Goal: Information Seeking & Learning: Understand process/instructions

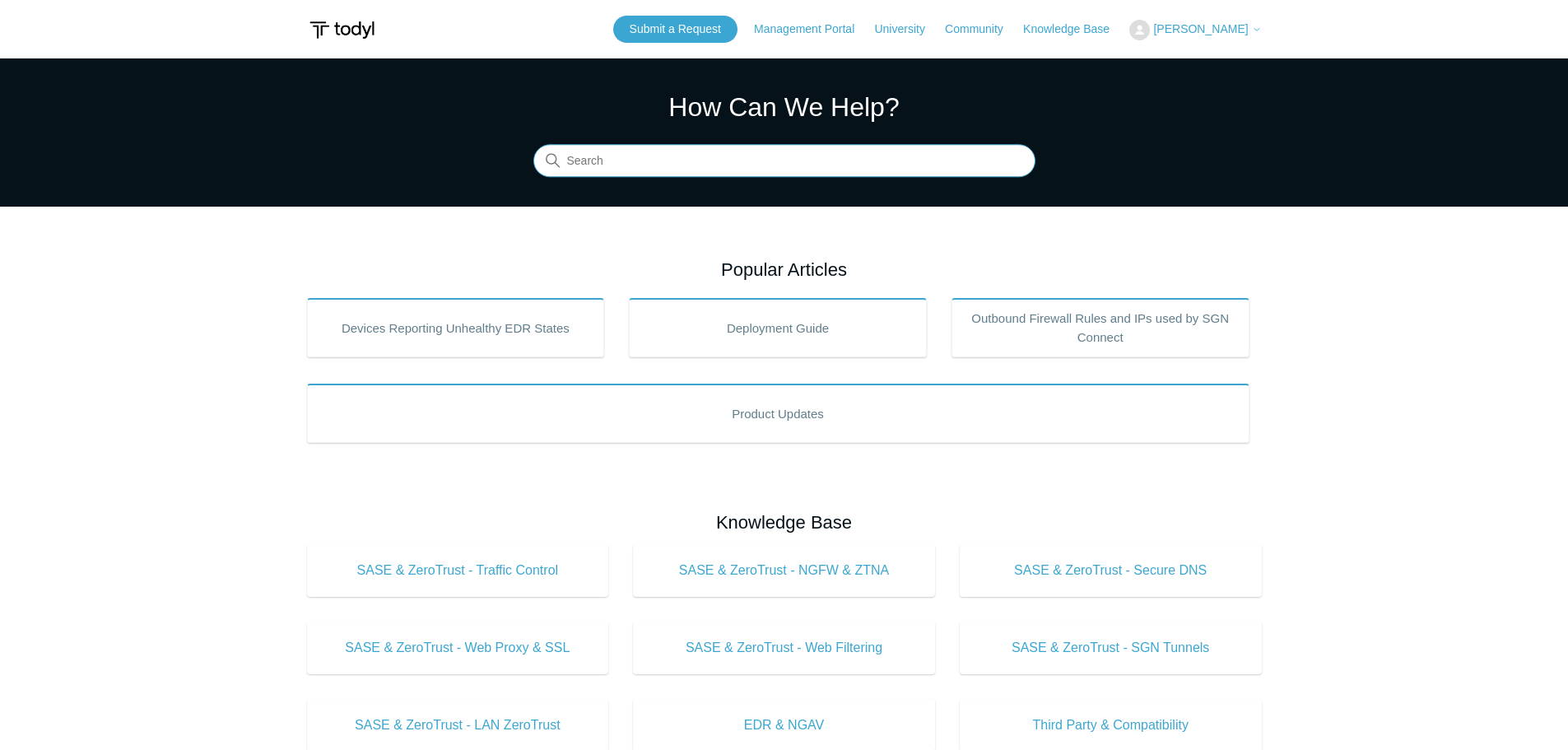
click at [621, 166] on input "Search" at bounding box center [784, 161] width 502 height 33
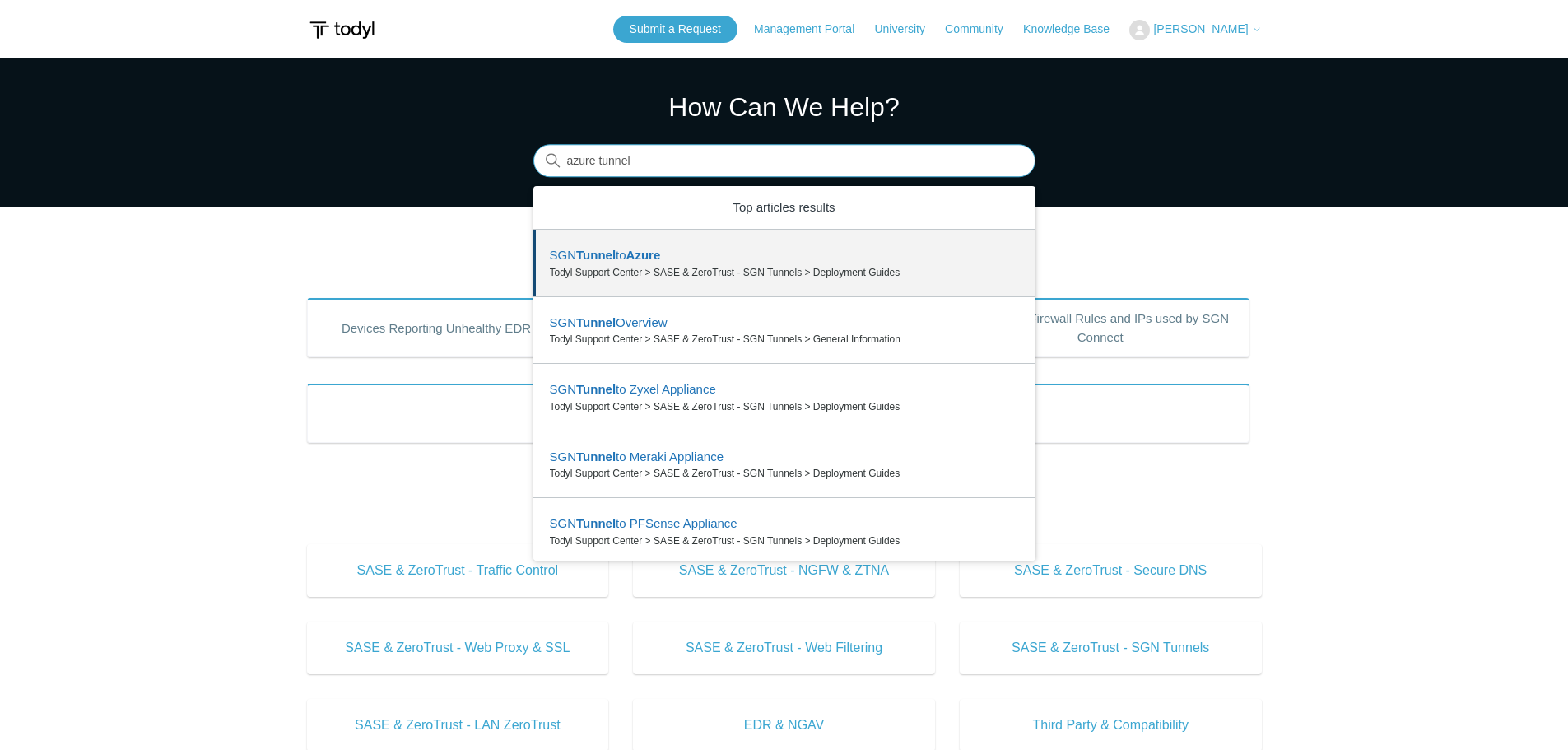
type input "azure tunnel"
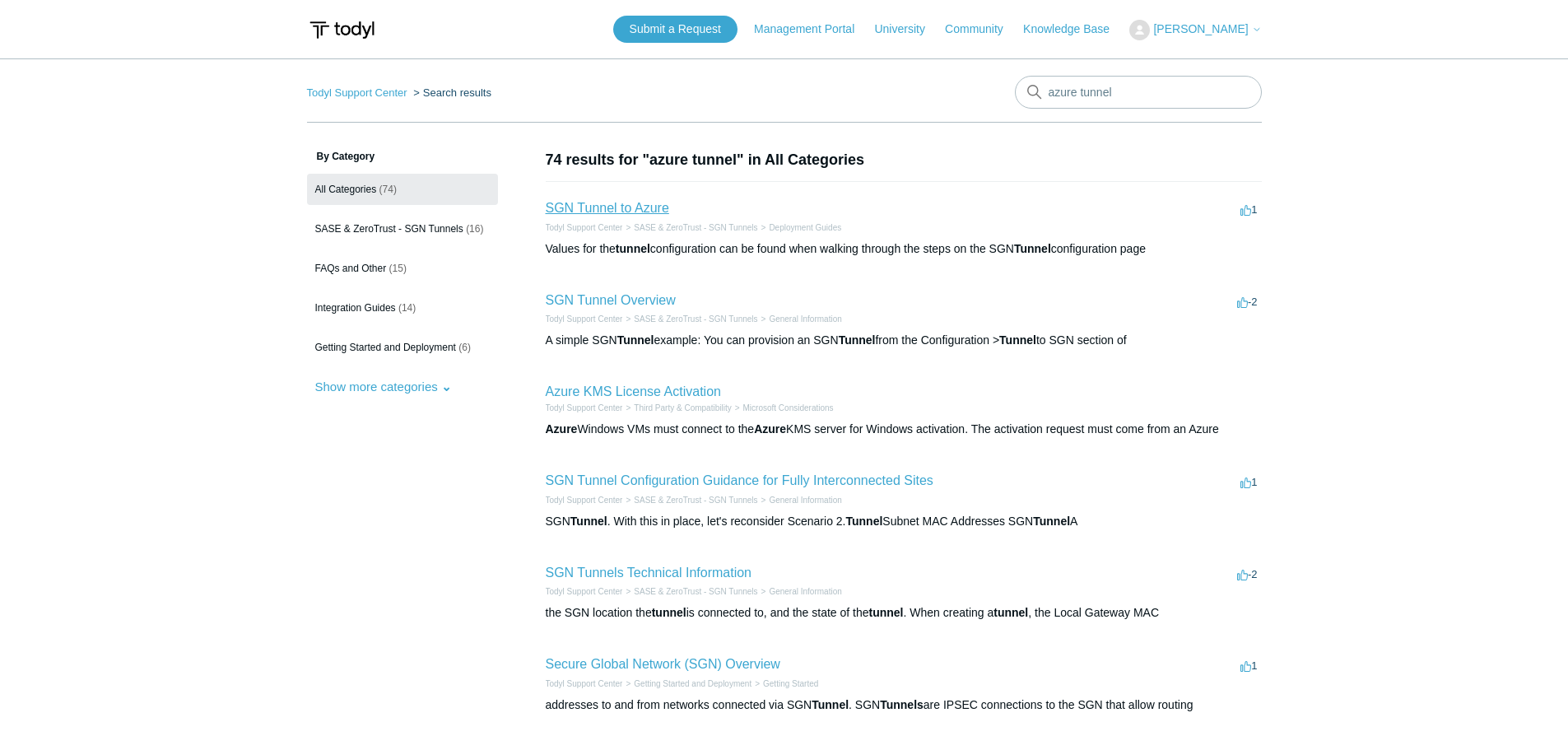
click at [590, 215] on link "SGN Tunnel to Azure" at bounding box center [608, 208] width 124 height 14
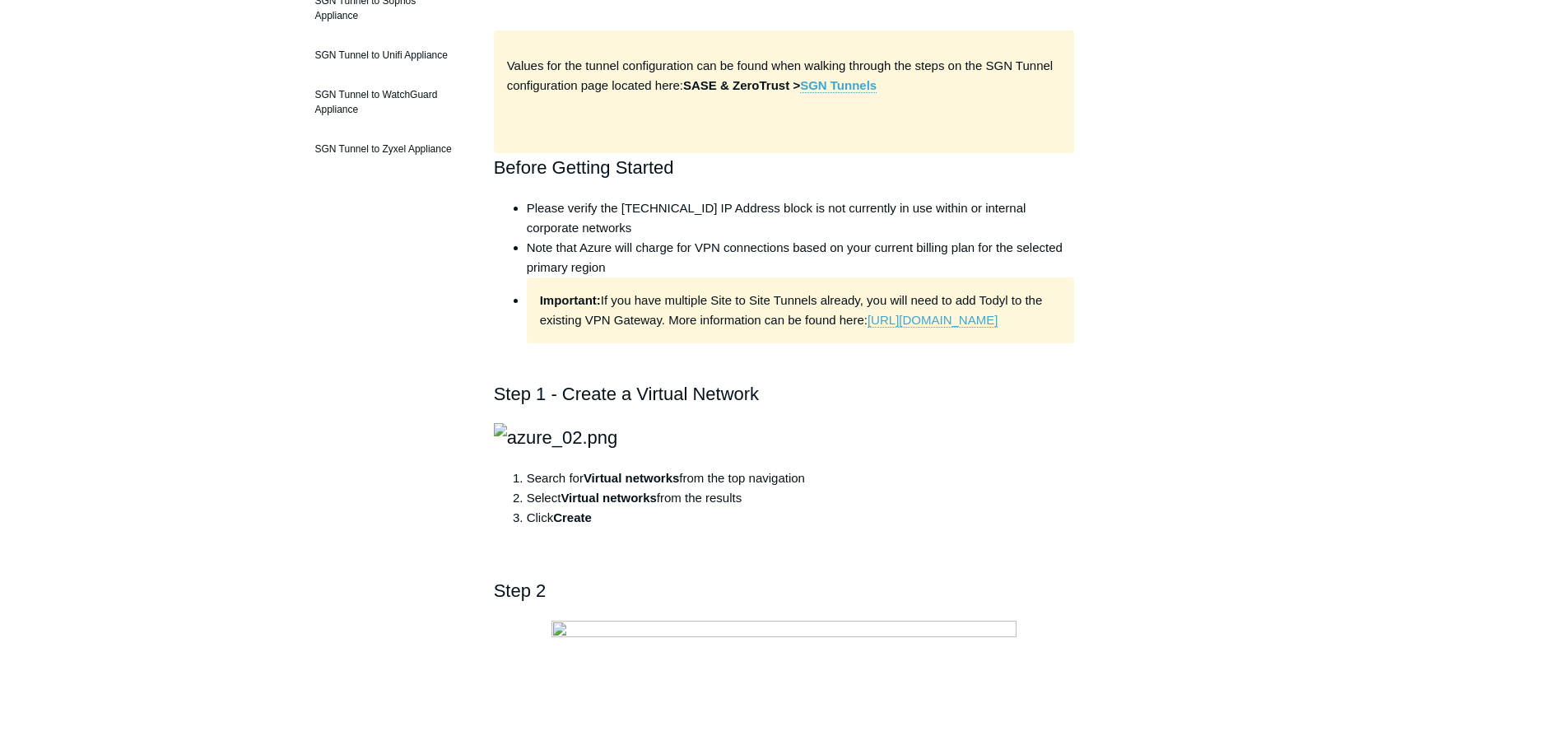
scroll to position [494, 0]
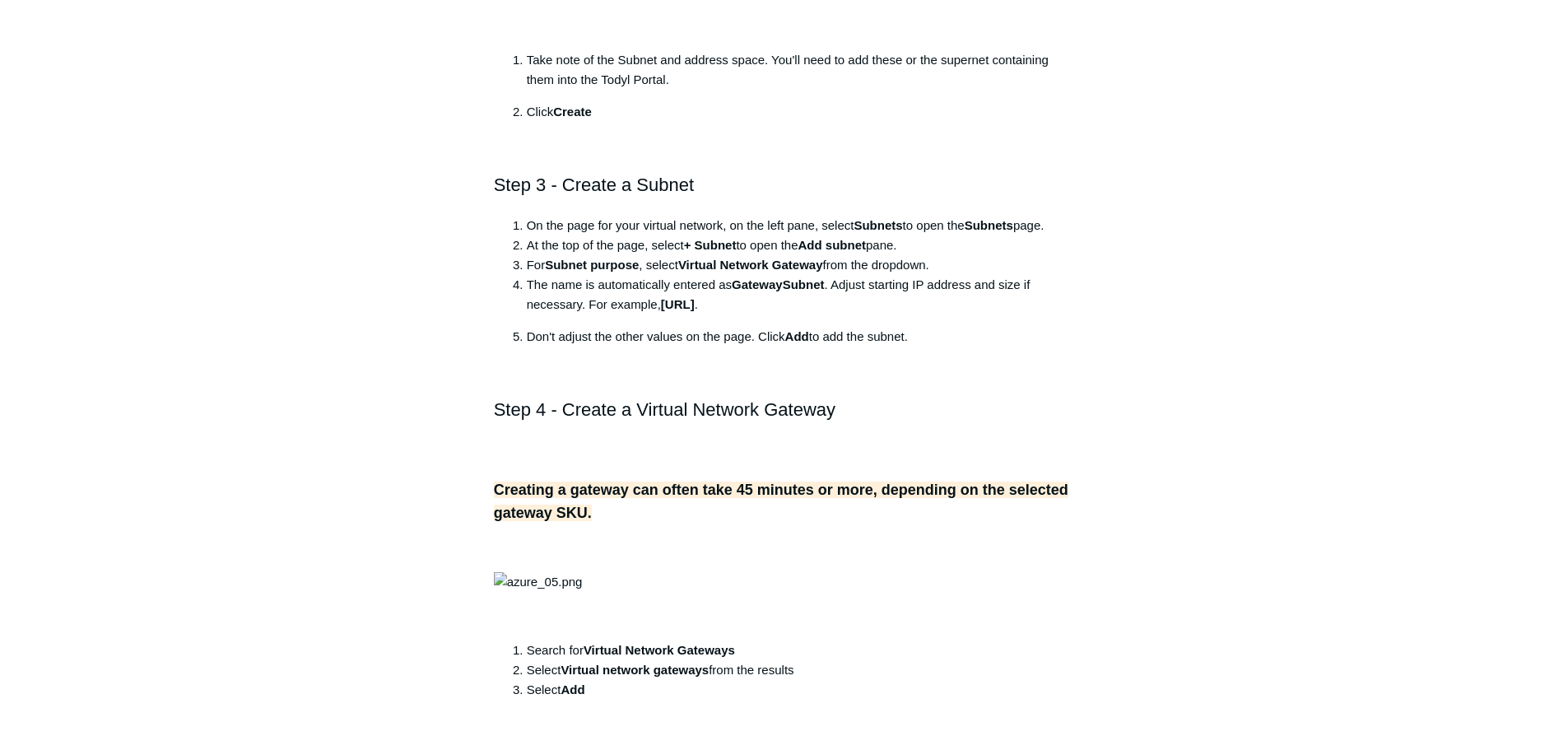
scroll to position [1811, 0]
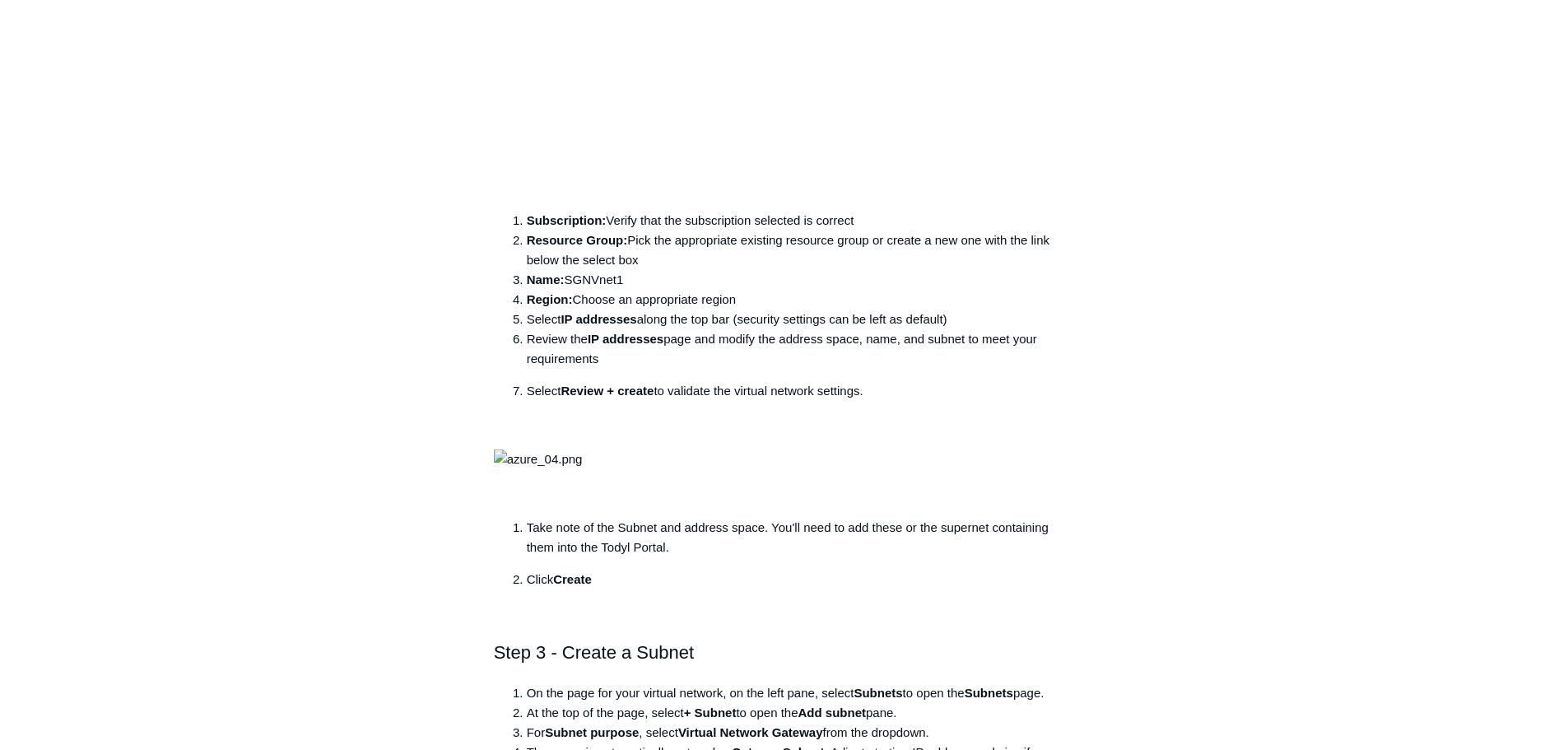
scroll to position [1893, 0]
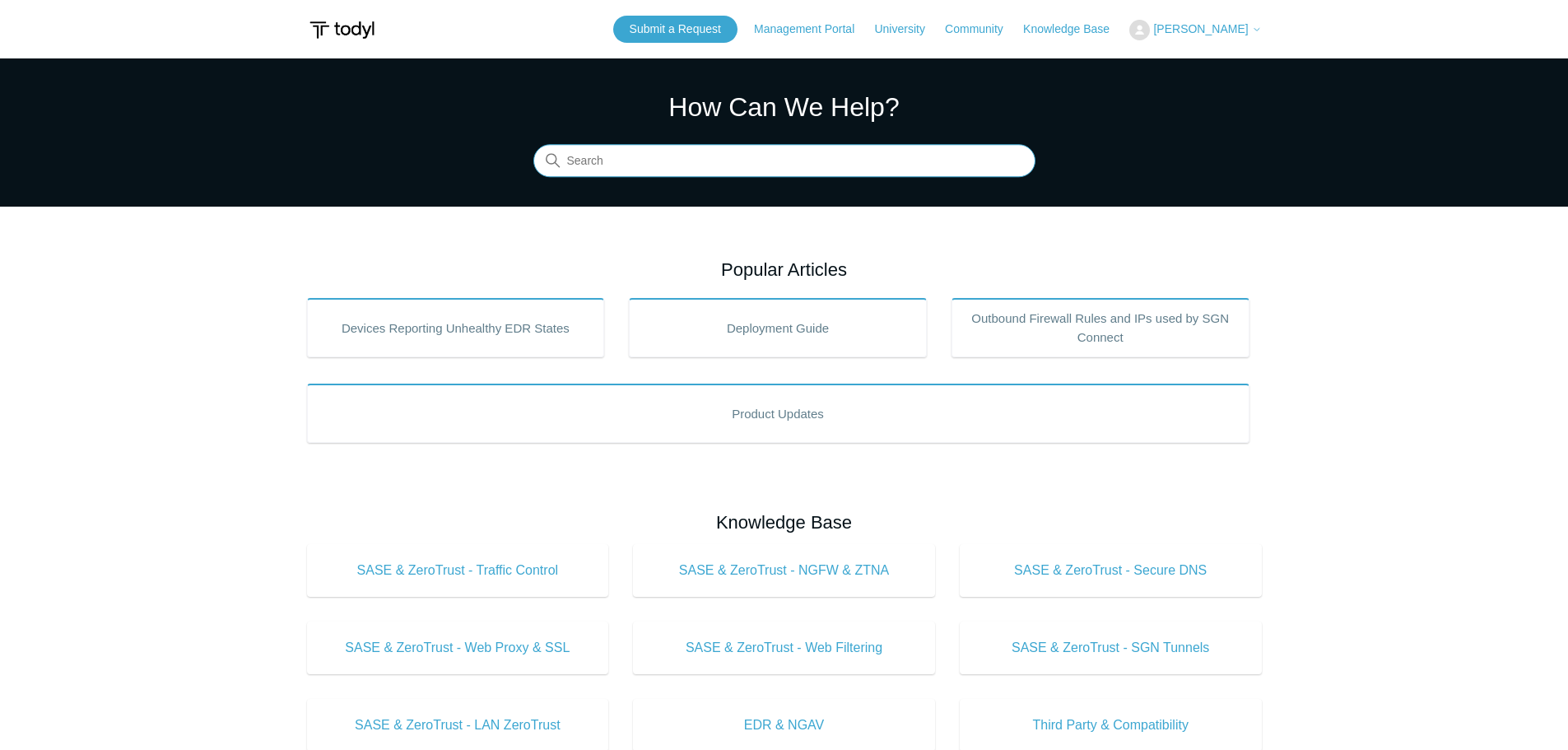
click at [703, 165] on input "Search" at bounding box center [784, 161] width 502 height 33
type input "intune"
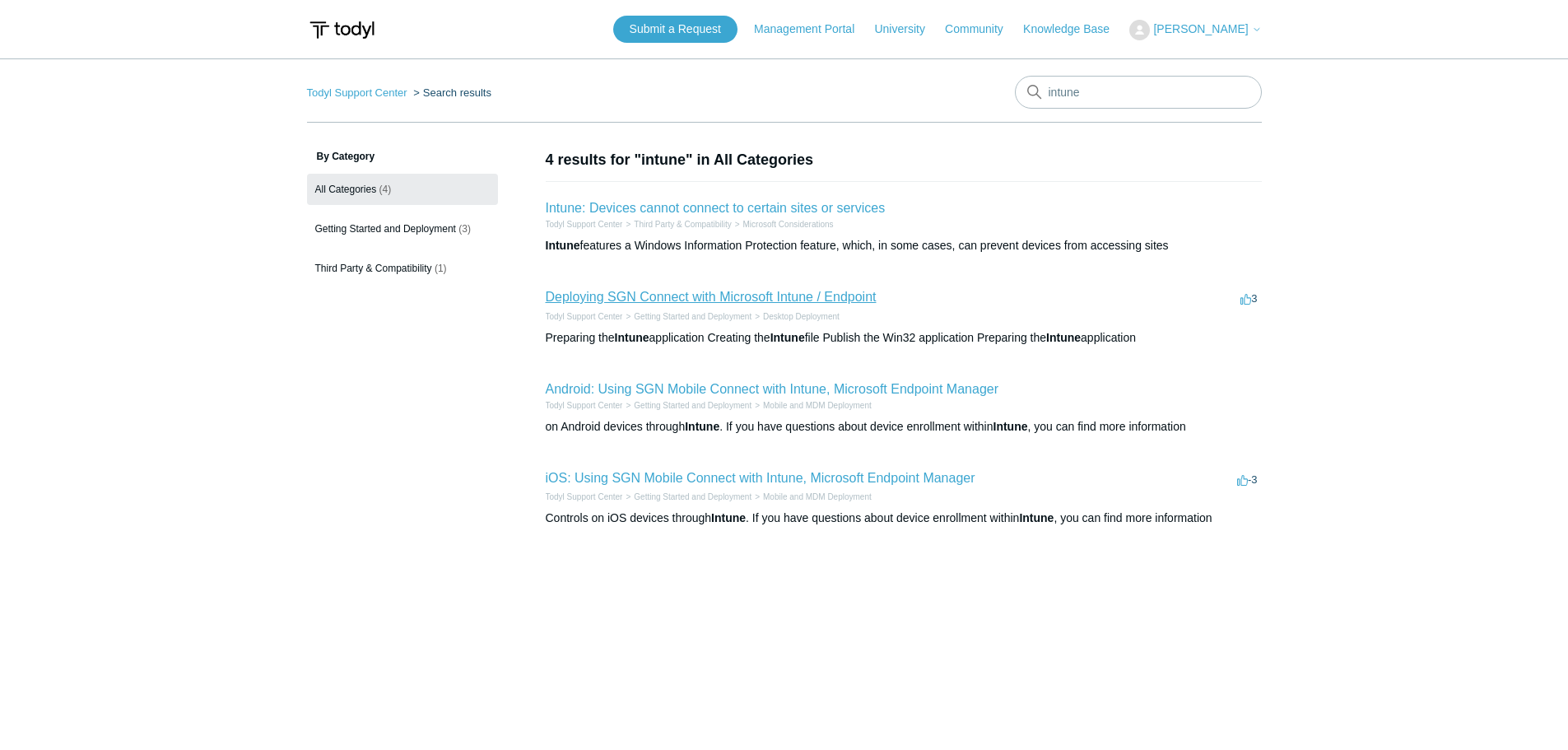
click at [747, 294] on link "Deploying SGN Connect with Microsoft Intune / Endpoint" at bounding box center [712, 297] width 331 height 14
click at [657, 297] on link "Deploying SGN Connect with Microsoft Intune / Endpoint" at bounding box center [712, 297] width 331 height 14
click at [677, 475] on link "iOS: Using SGN Mobile Connect with Intune, Microsoft Endpoint Manager" at bounding box center [761, 478] width 430 height 14
click at [668, 301] on link "Deploying SGN Connect with Microsoft Intune / Endpoint" at bounding box center [712, 297] width 331 height 14
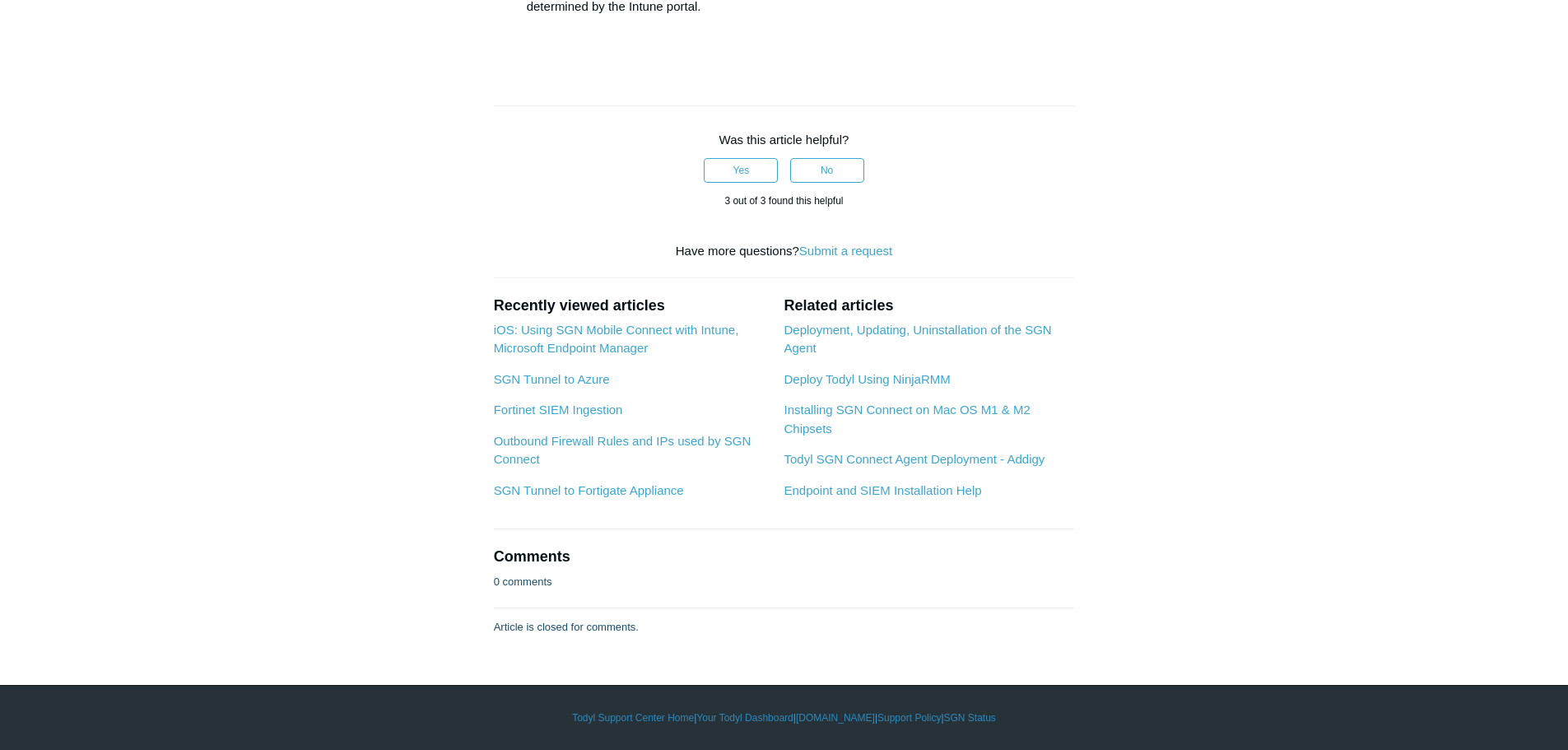
scroll to position [4855, 0]
click at [619, 355] on link "iOS: Using SGN Mobile Connect with Intune, Microsoft Endpoint Manager" at bounding box center [617, 338] width 245 height 33
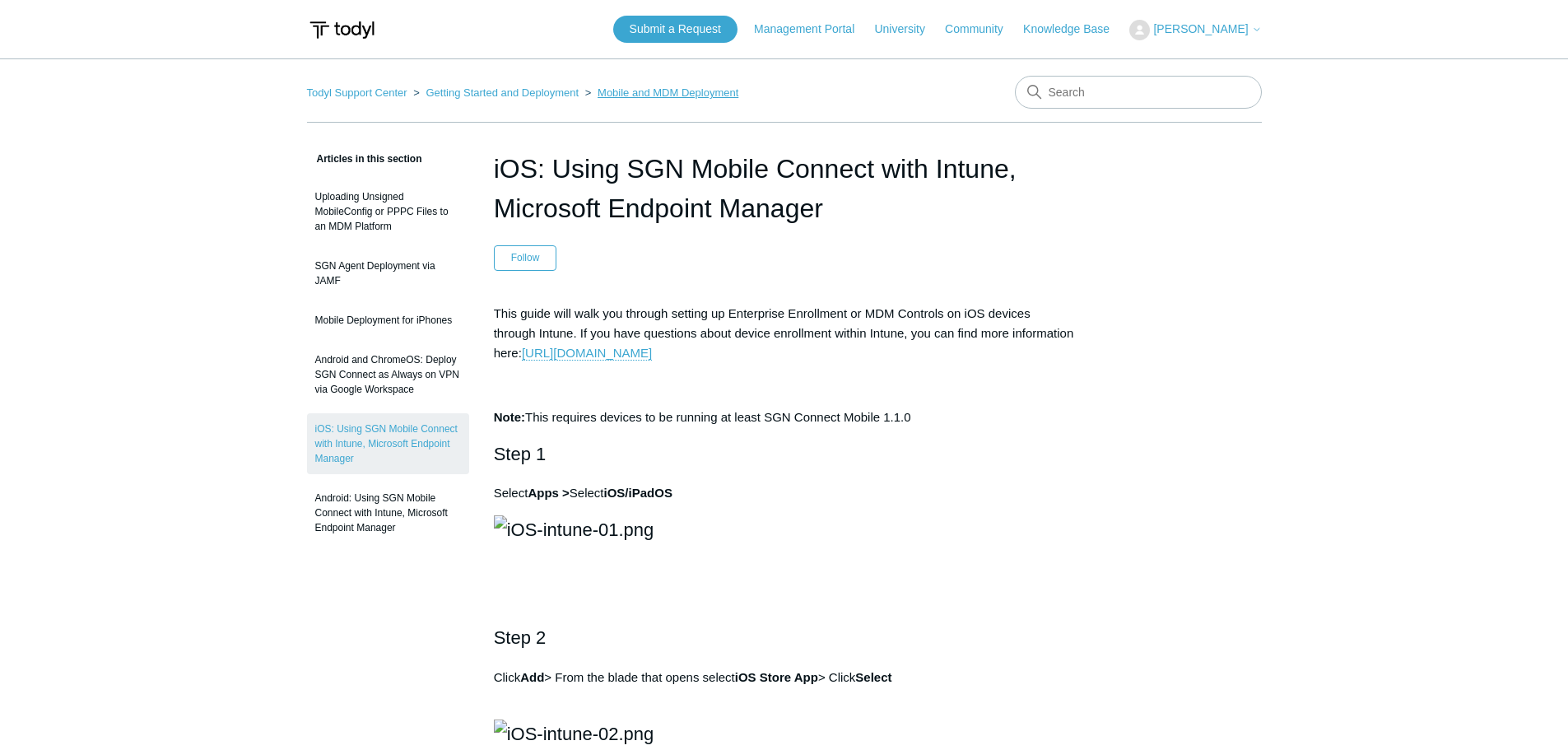
click at [603, 91] on link "Mobile and MDM Deployment" at bounding box center [668, 93] width 141 height 13
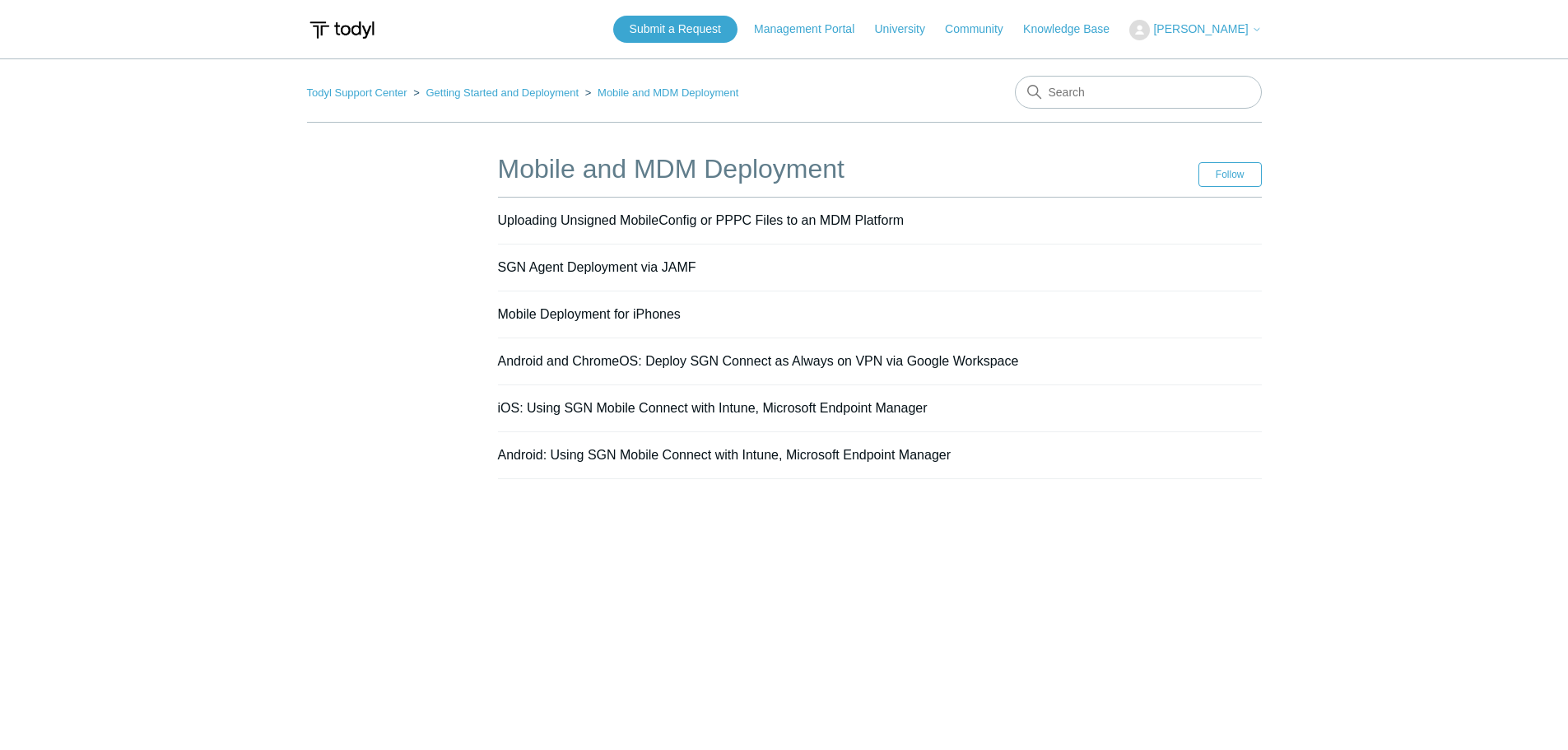
click at [643, 86] on ol "Todyl Support Center Getting Started and Deployment Mobile and MDM Deployment" at bounding box center [523, 92] width 432 height 19
click at [457, 89] on link "Getting Started and Deployment" at bounding box center [501, 93] width 153 height 13
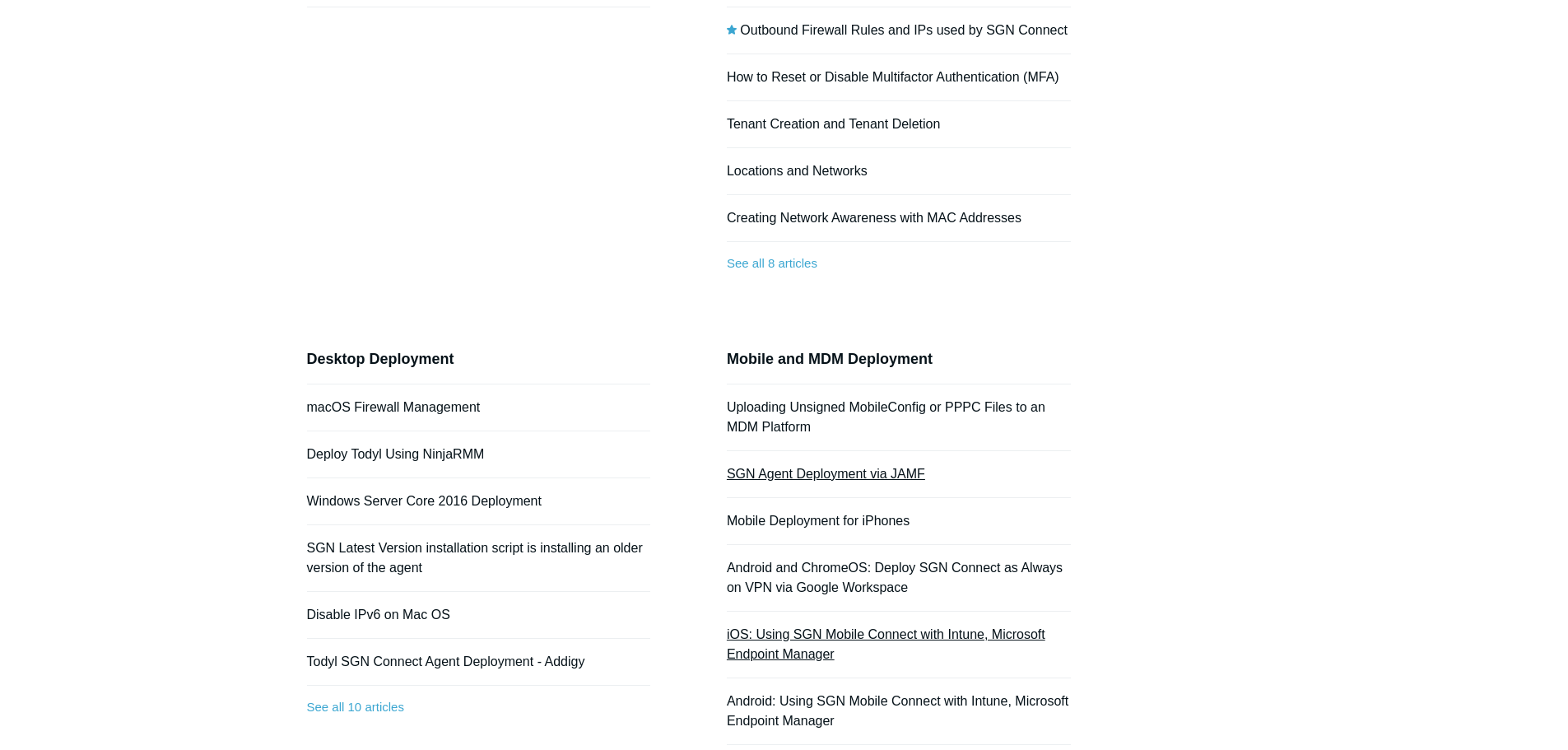
scroll to position [329, 0]
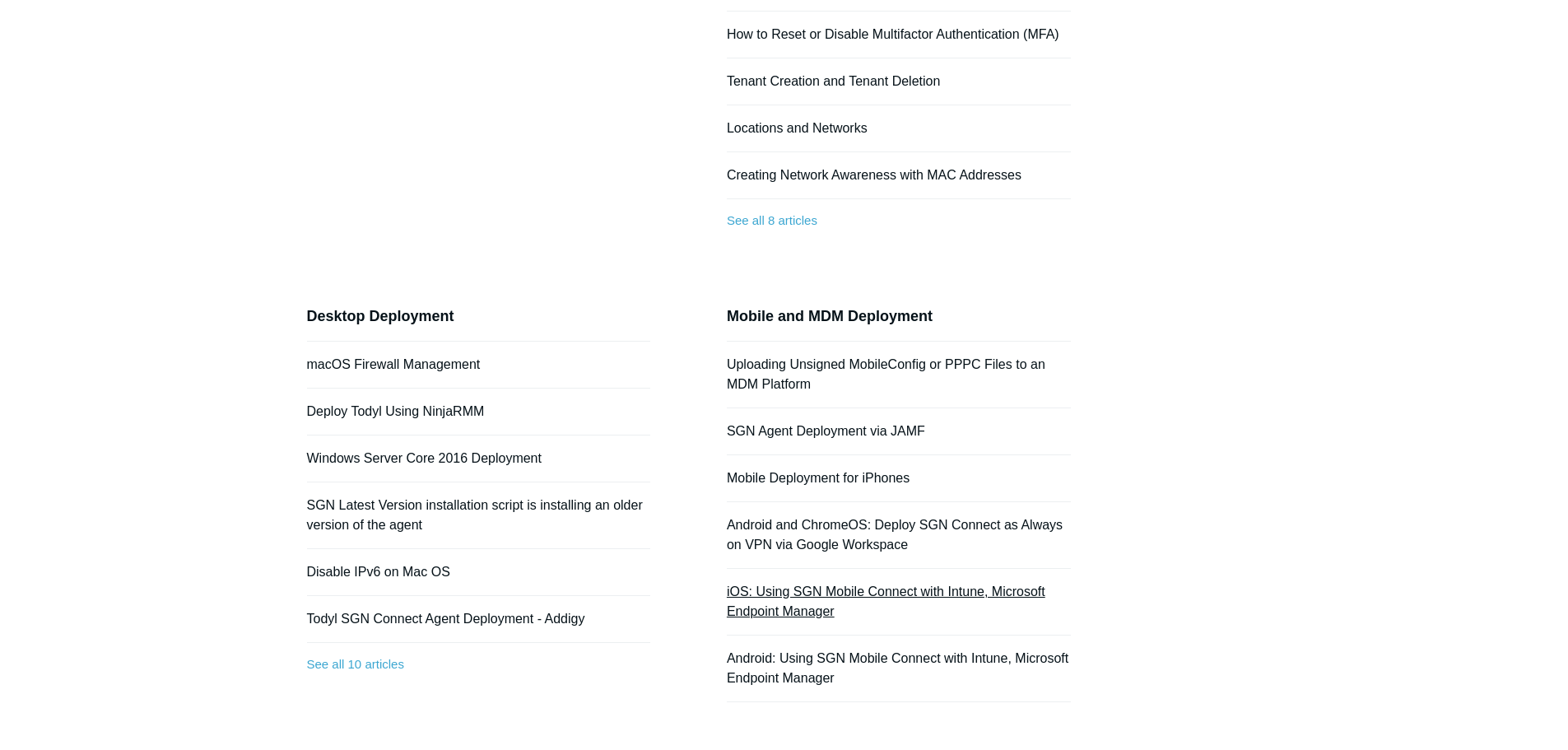
click at [808, 591] on link "iOS: Using SGN Mobile Connect with Intune, Microsoft Endpoint Manager" at bounding box center [886, 601] width 319 height 34
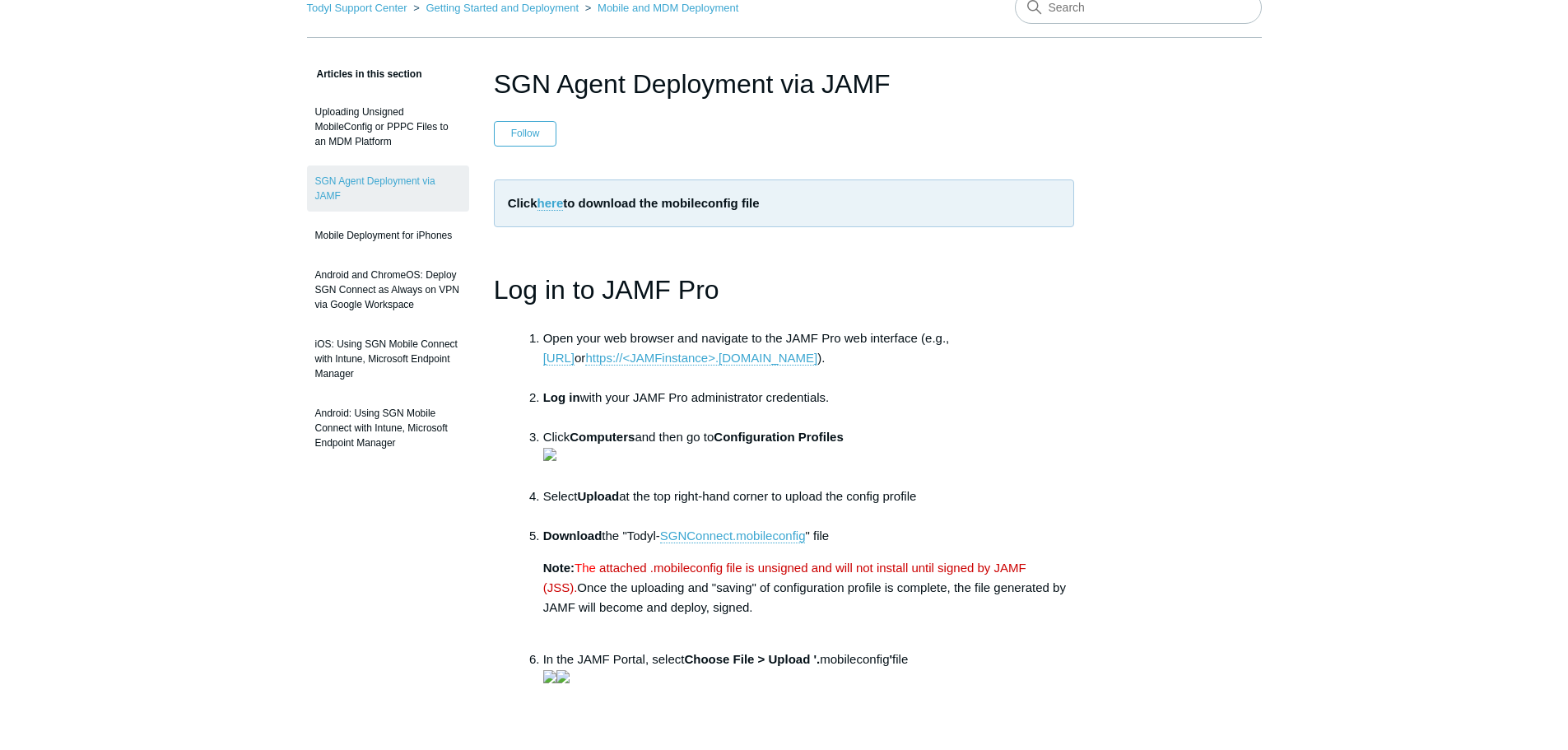
scroll to position [329, 0]
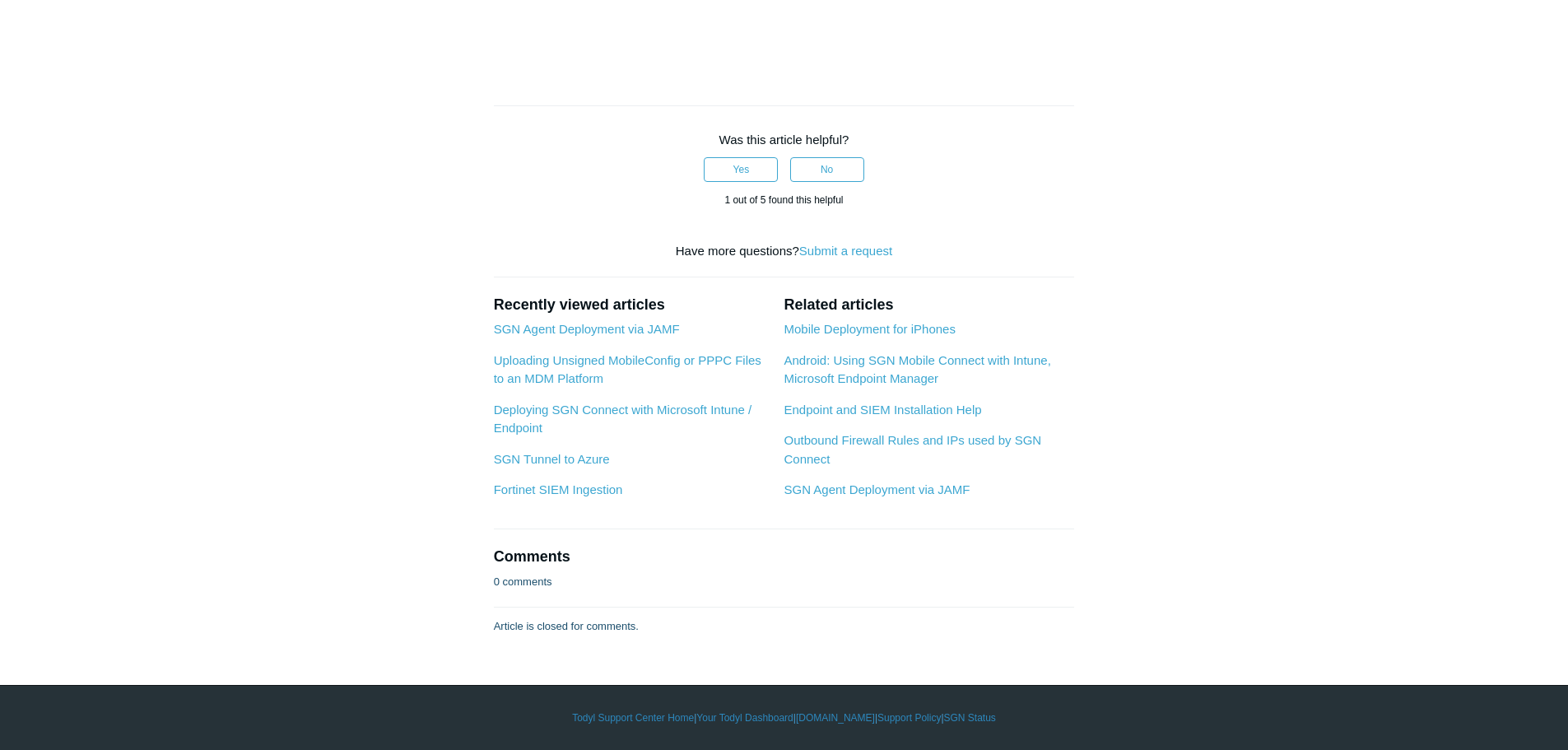
scroll to position [7488, 0]
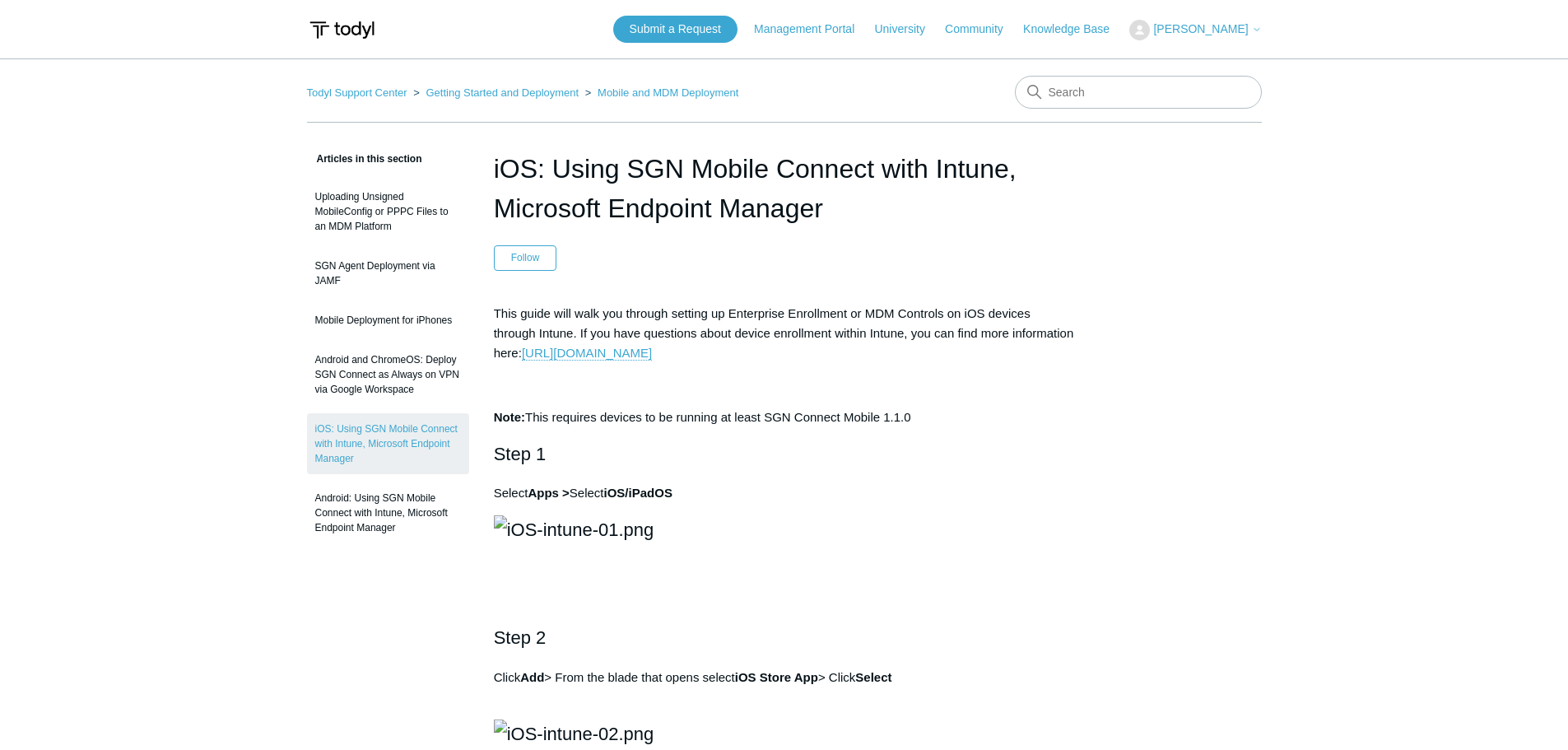
scroll to position [7488, 0]
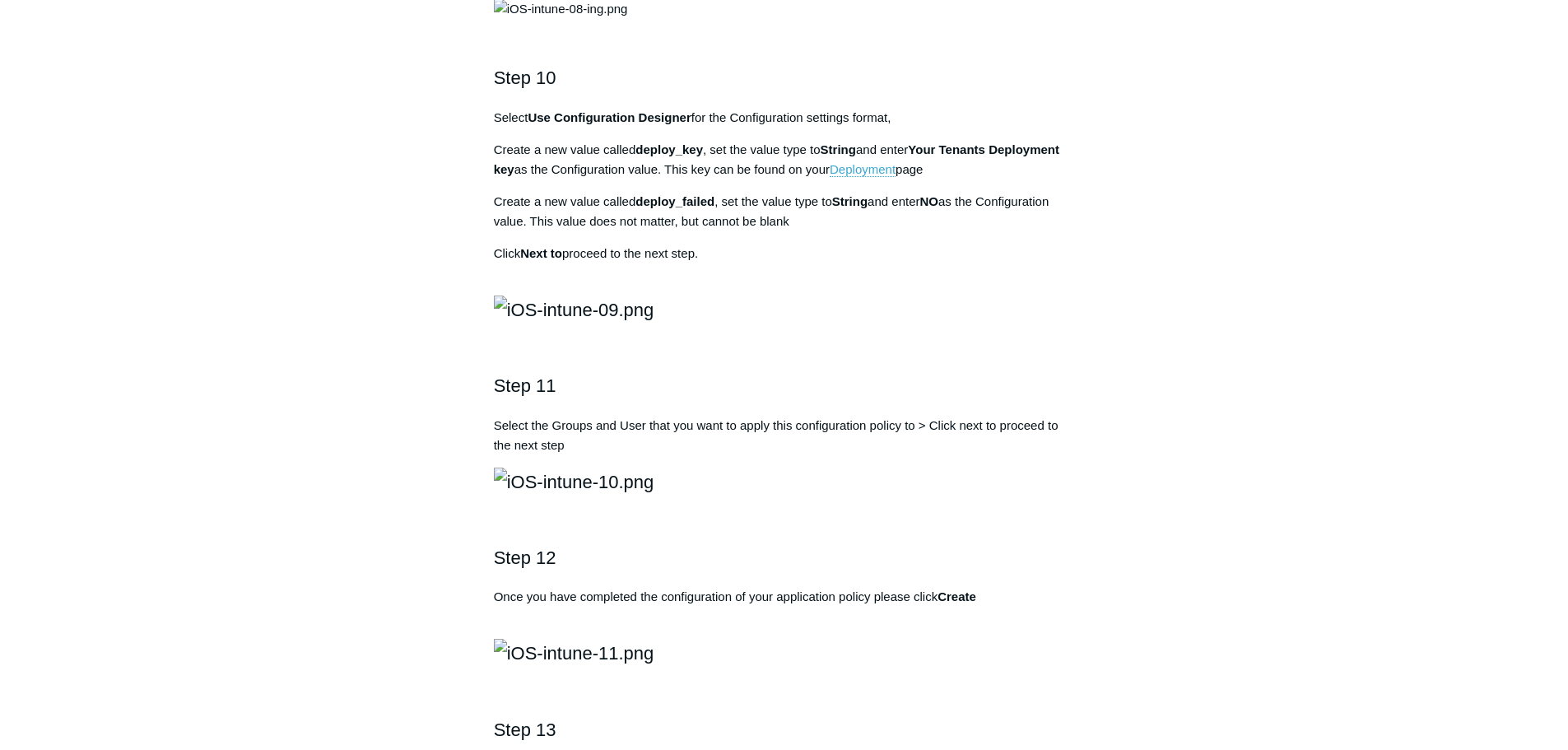
scroll to position [0, 0]
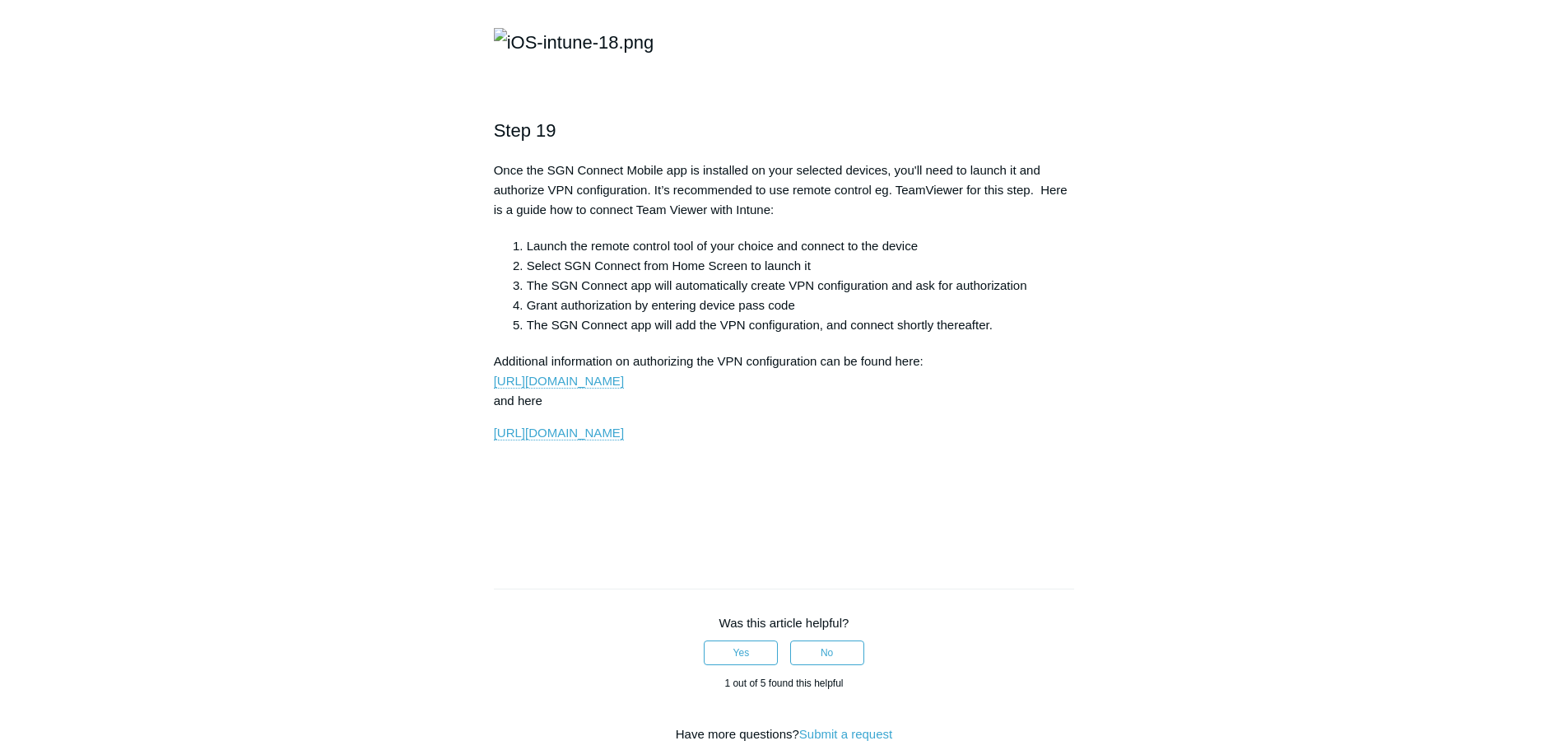
scroll to position [3786, 0]
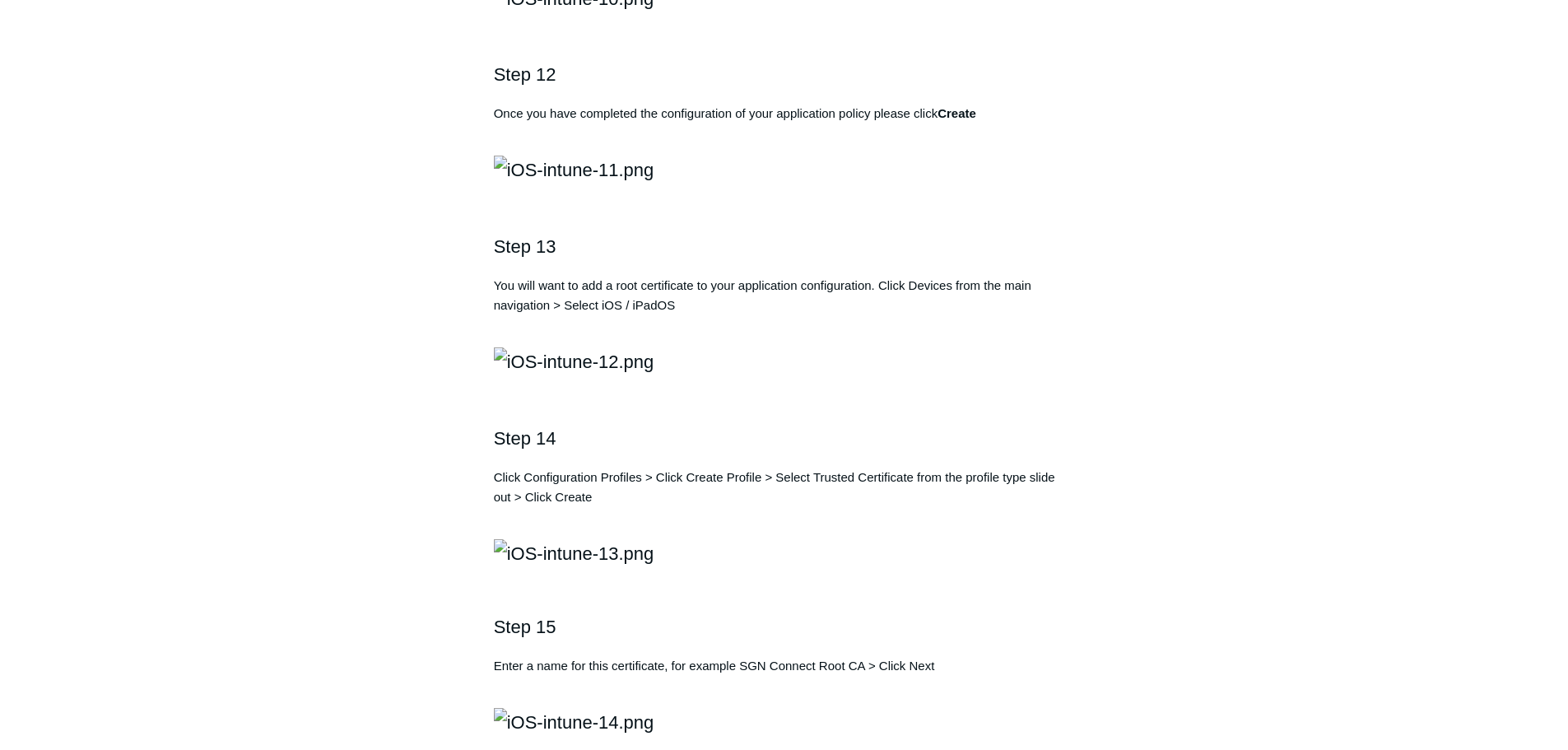
scroll to position [2468, 0]
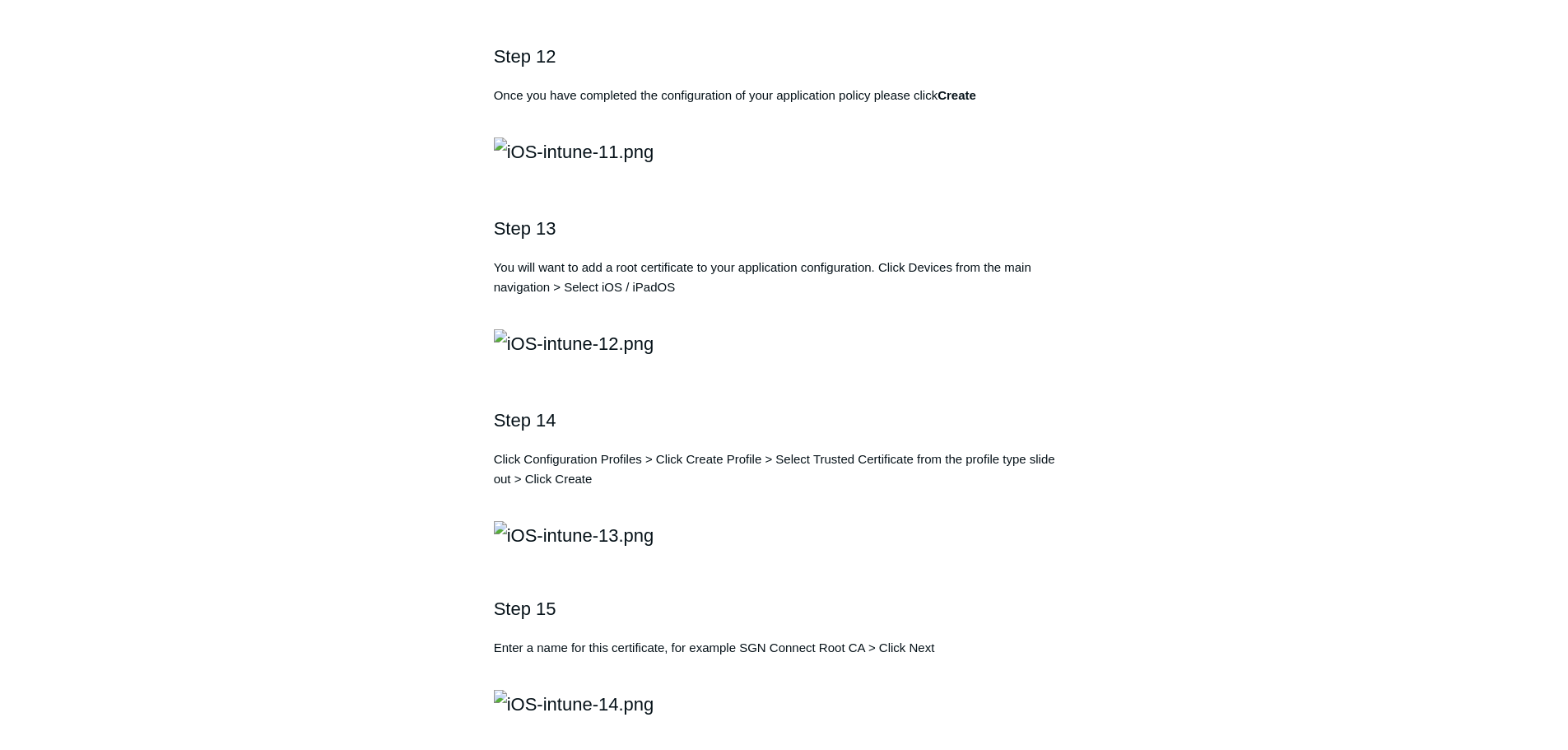
drag, startPoint x: 322, startPoint y: 0, endPoint x: 202, endPoint y: 62, distance: 135.1
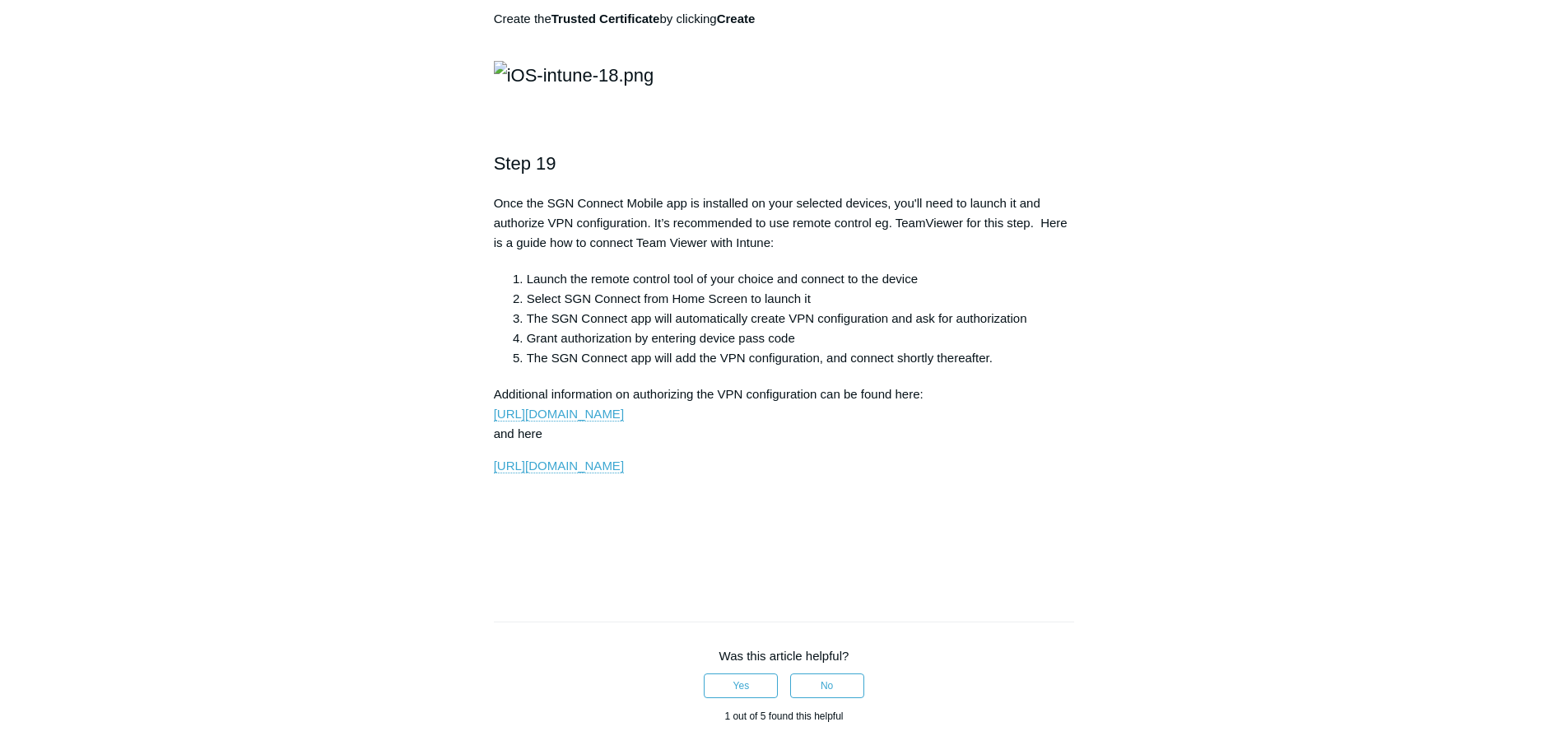
scroll to position [3703, 0]
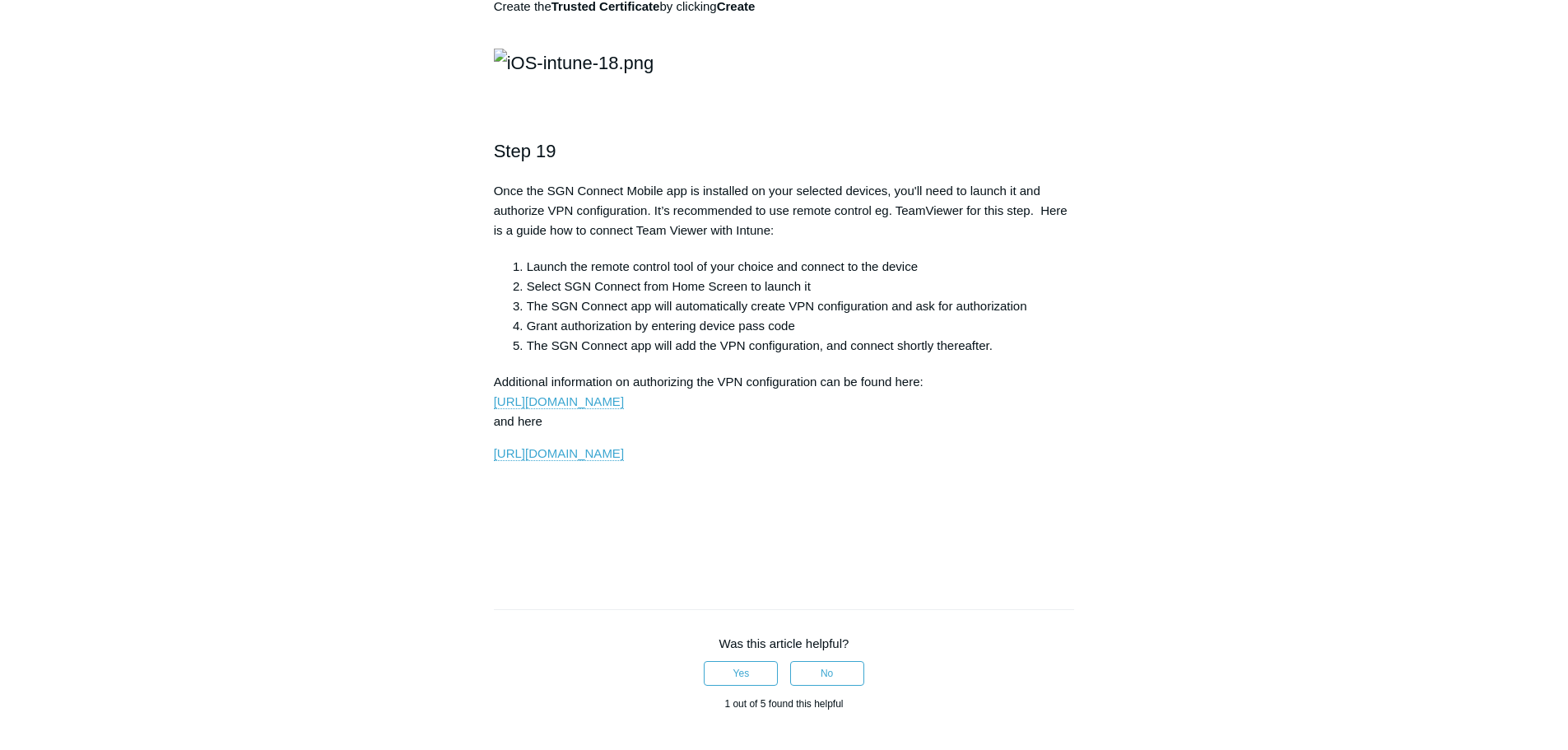
drag, startPoint x: 532, startPoint y: 405, endPoint x: 694, endPoint y: 397, distance: 162.2
copy strong "Use Configuration Designer"
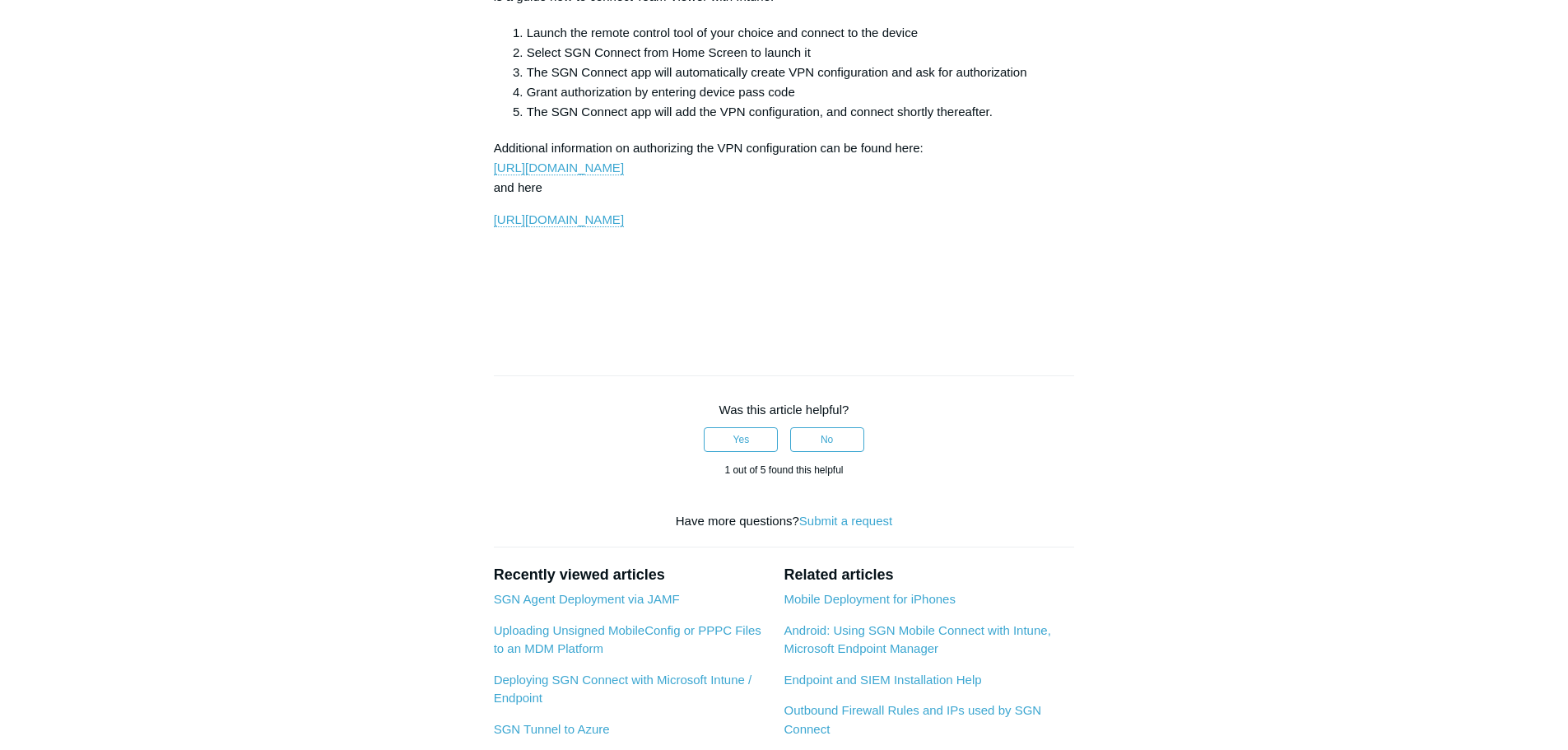
scroll to position [3950, 0]
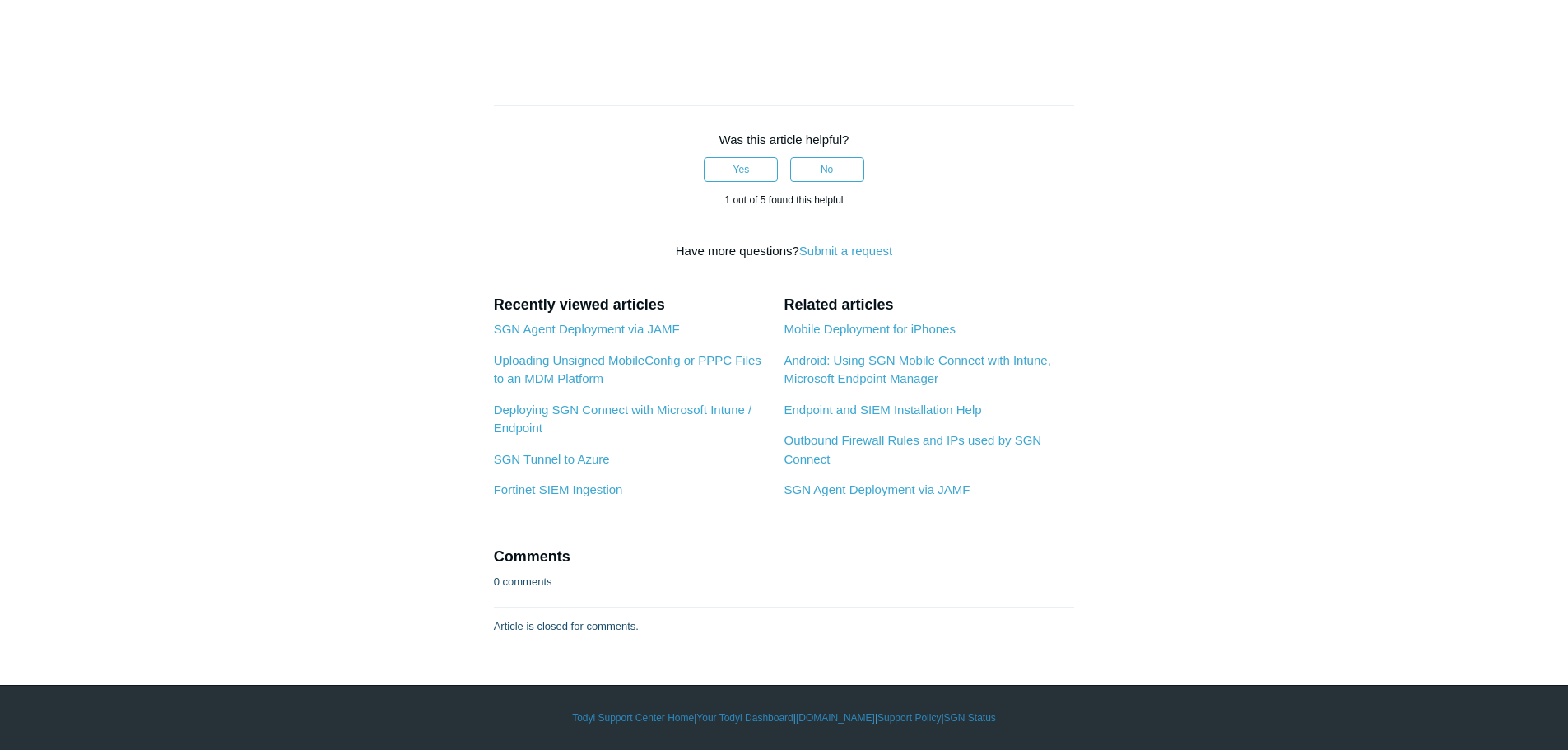
scroll to position [5185, 0]
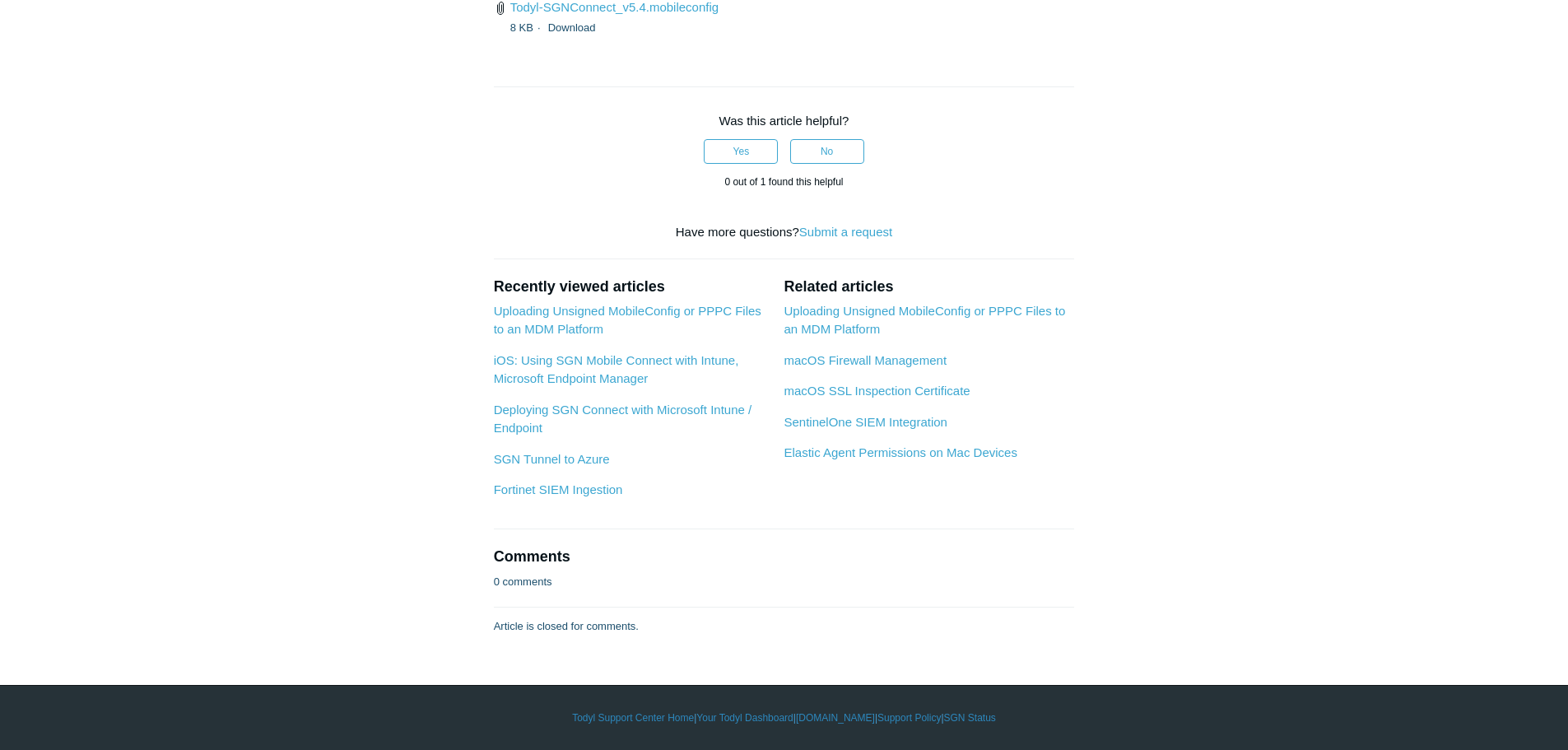
scroll to position [4691, 0]
click at [669, 14] on link "Todyl-SGNConnect_v5.4.mobileconfig" at bounding box center [614, 7] width 209 height 14
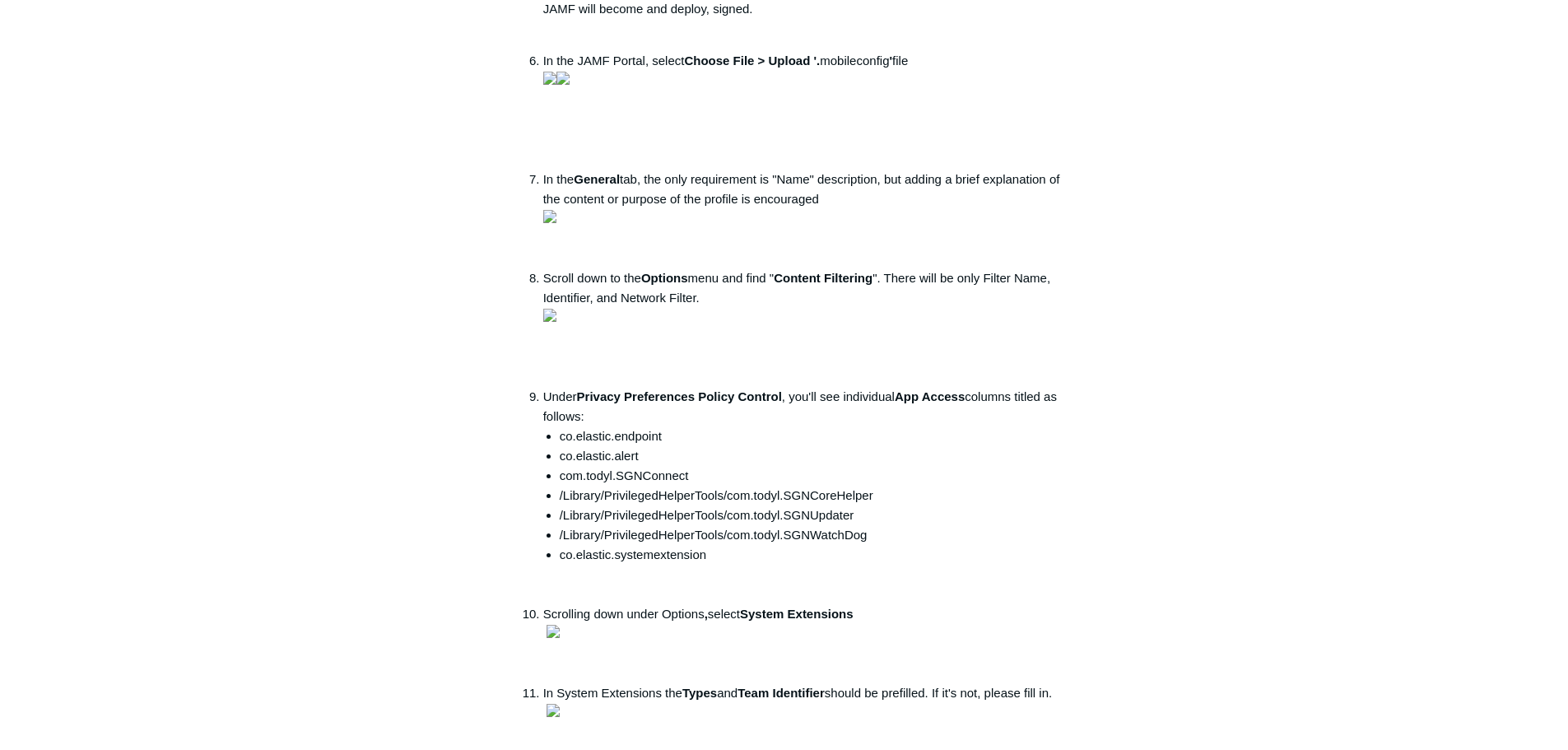
scroll to position [0, 0]
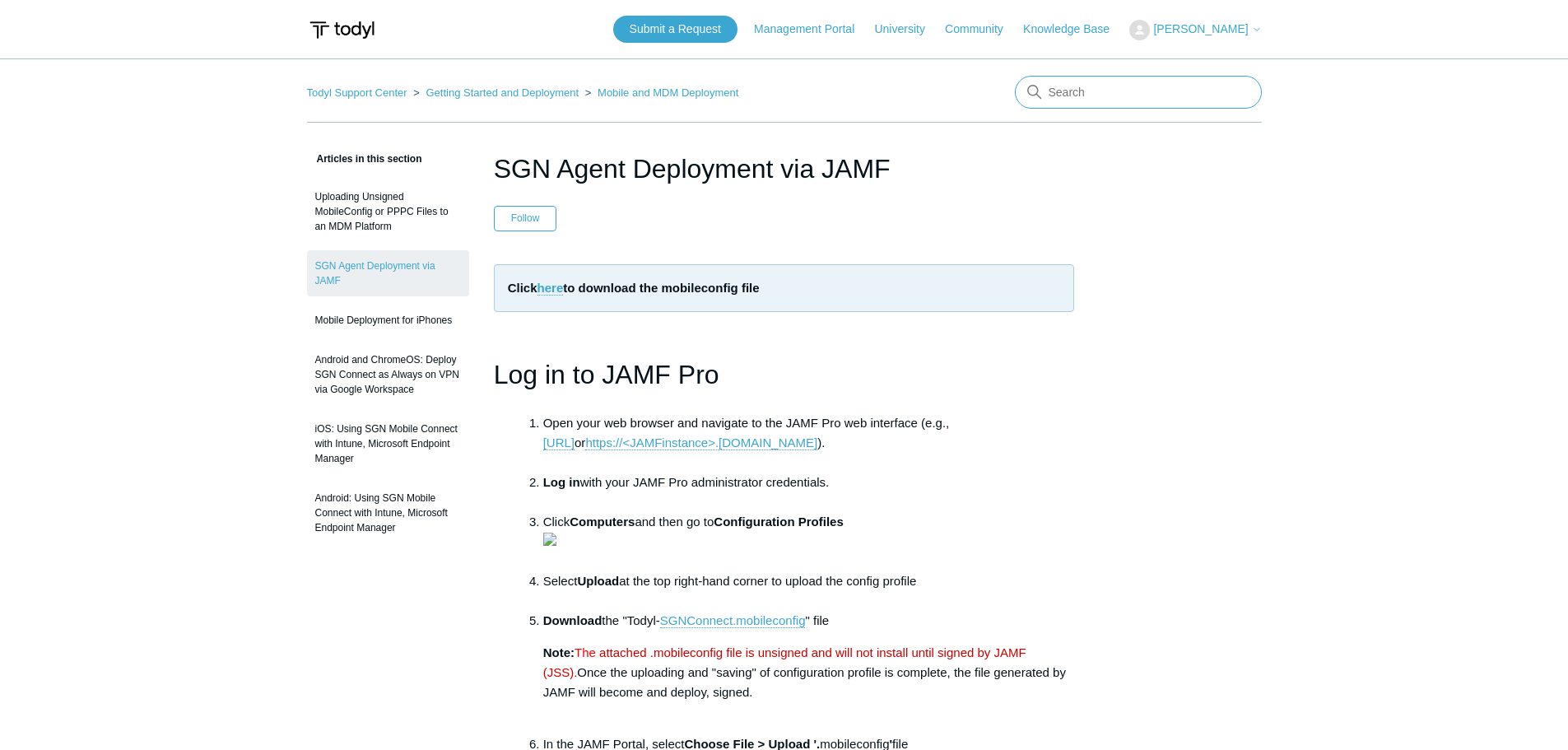
click at [1118, 97] on input "Search" at bounding box center [1138, 92] width 247 height 33
type input "pppc"
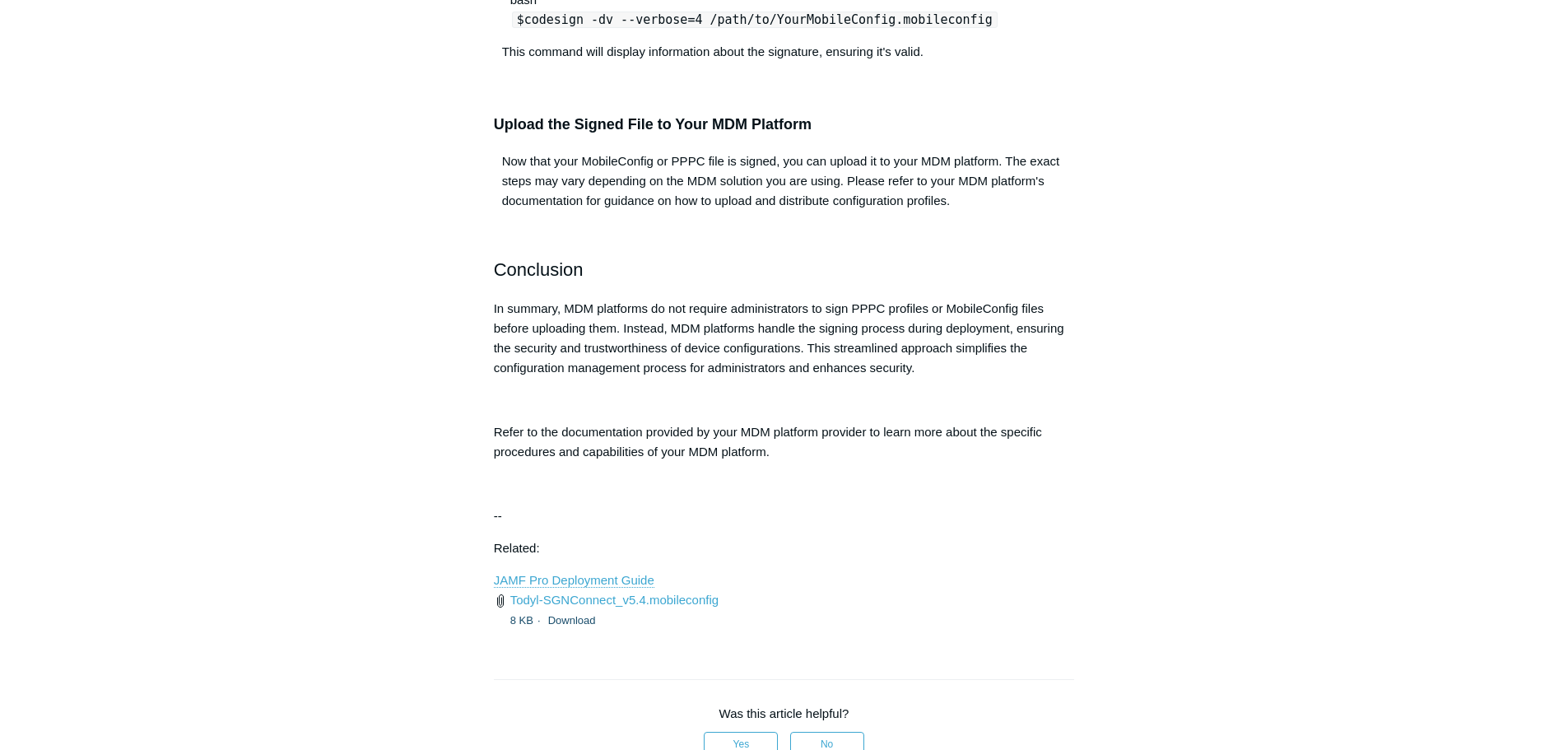
scroll to position [1728, 0]
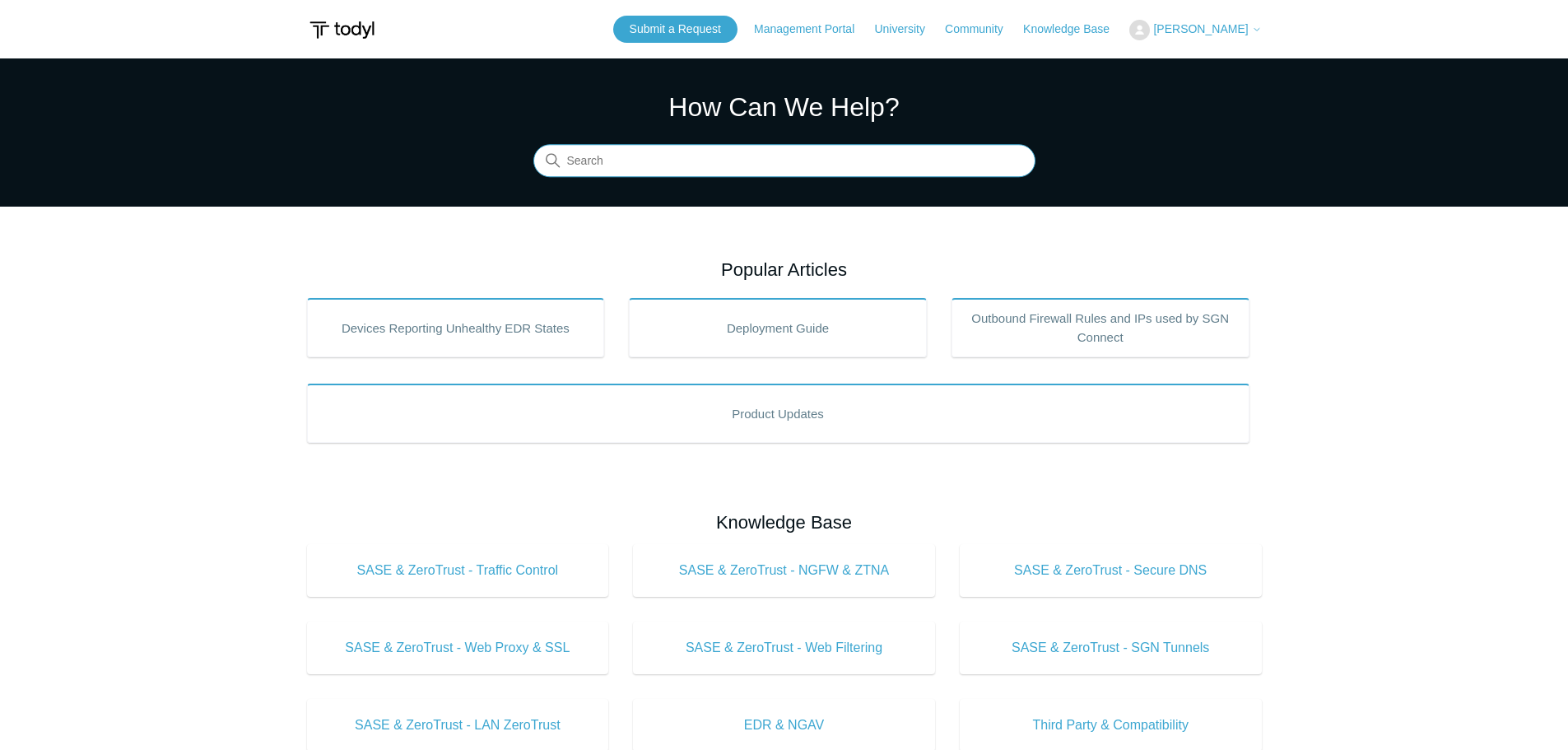
click at [847, 175] on input "Search" at bounding box center [784, 161] width 502 height 33
type input "intune"
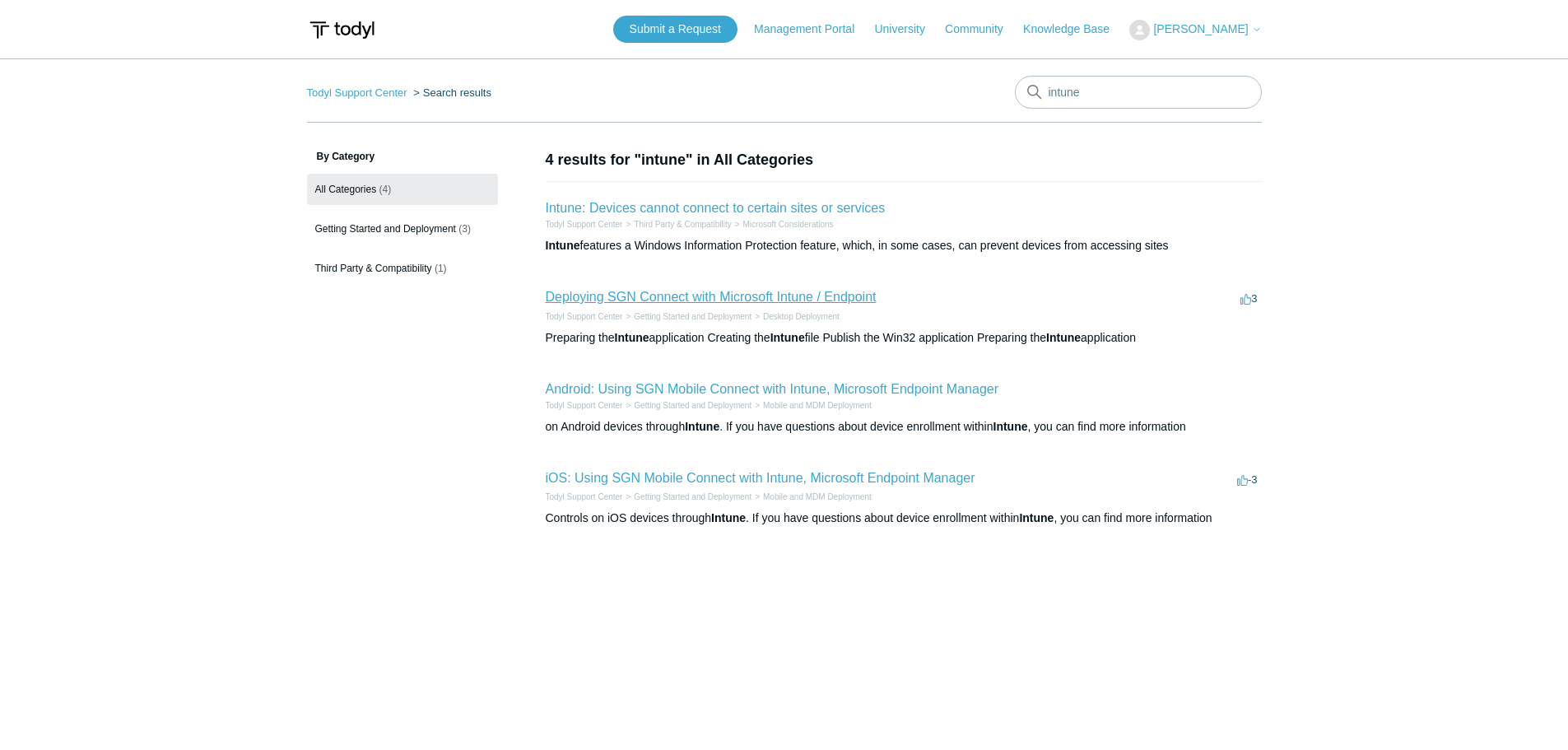
click at [828, 295] on link "Deploying SGN Connect with Microsoft Intune / Endpoint" at bounding box center [712, 297] width 331 height 14
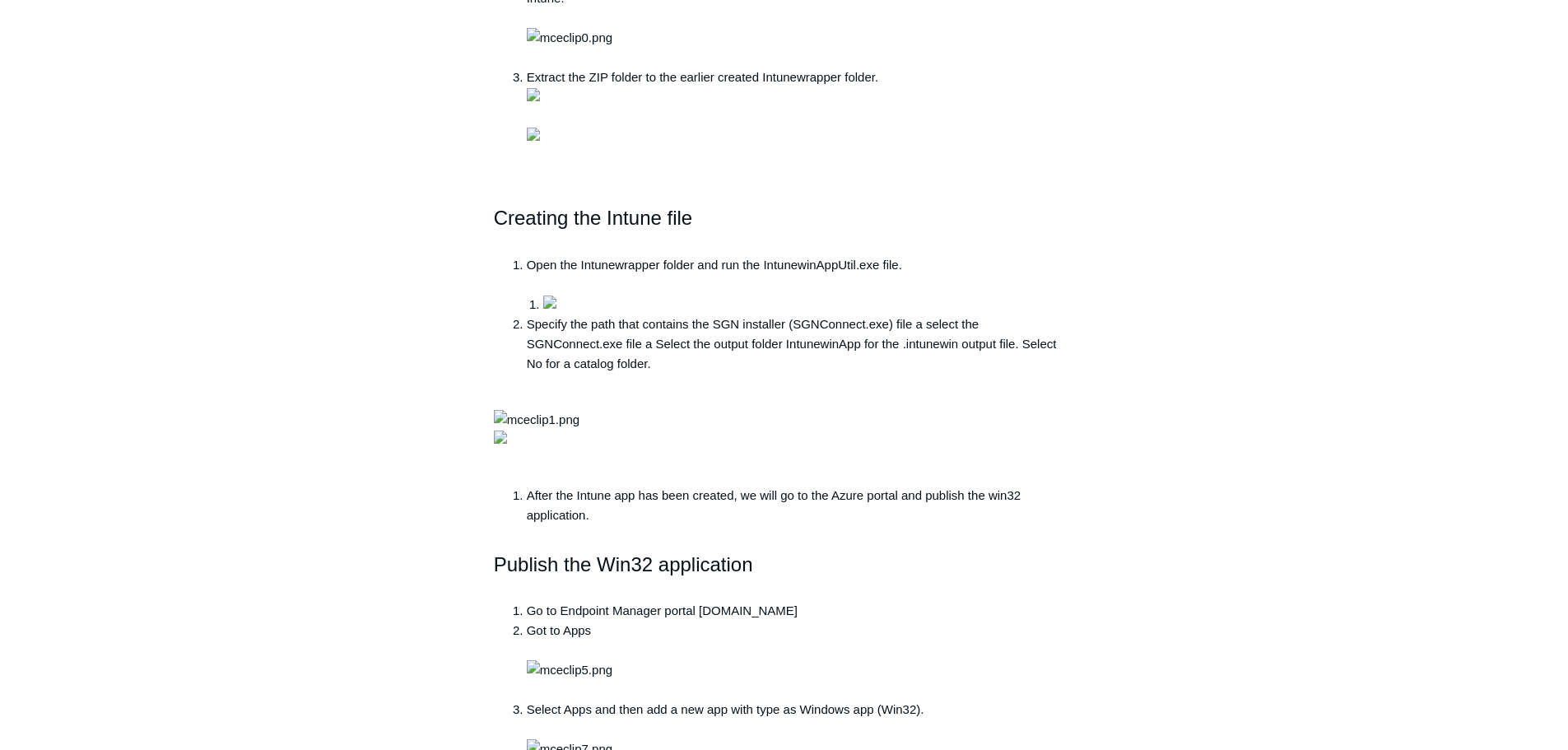
scroll to position [905, 0]
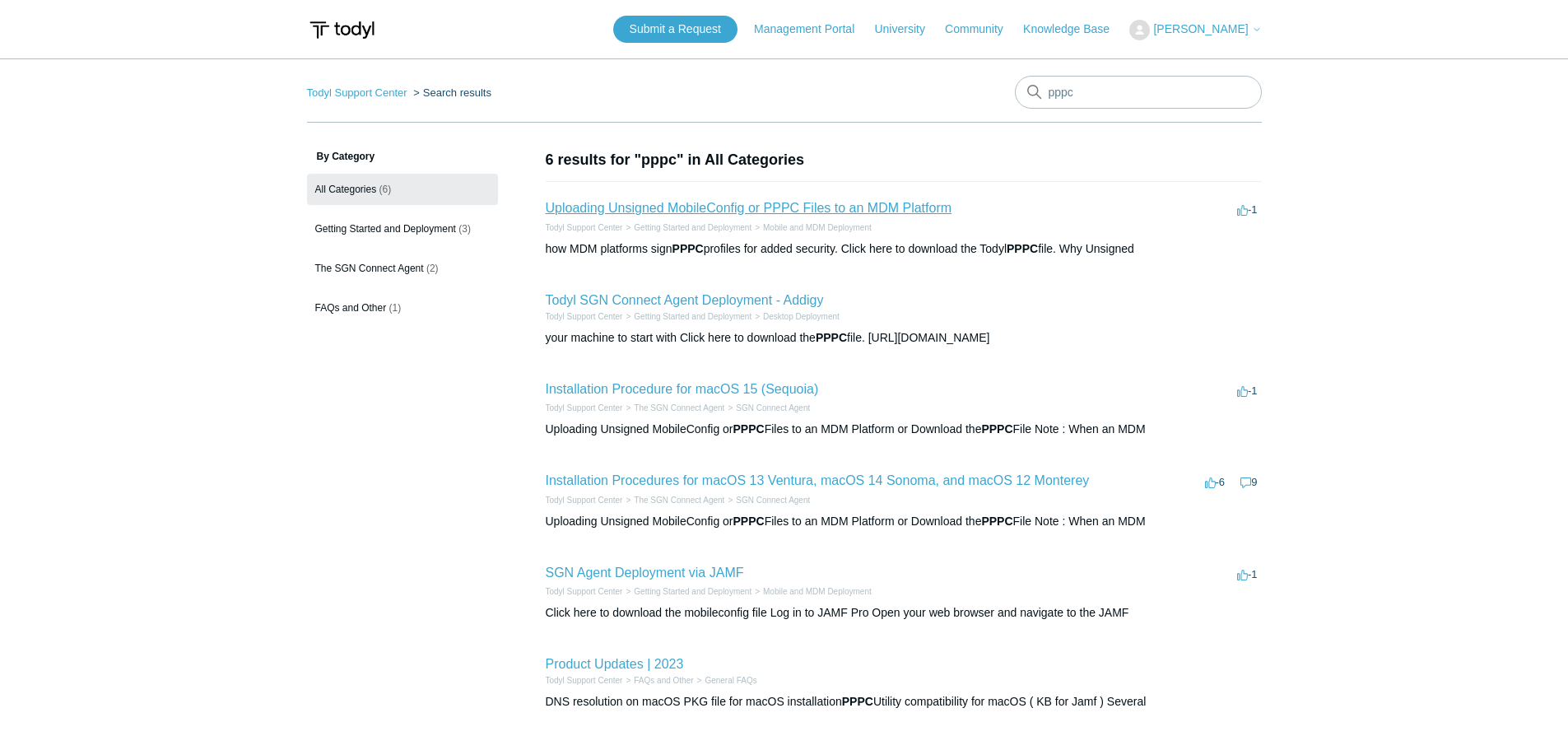
click at [711, 204] on link "Uploading Unsigned MobileConfig or PPPC Files to an MDM Platform" at bounding box center [749, 208] width 406 height 14
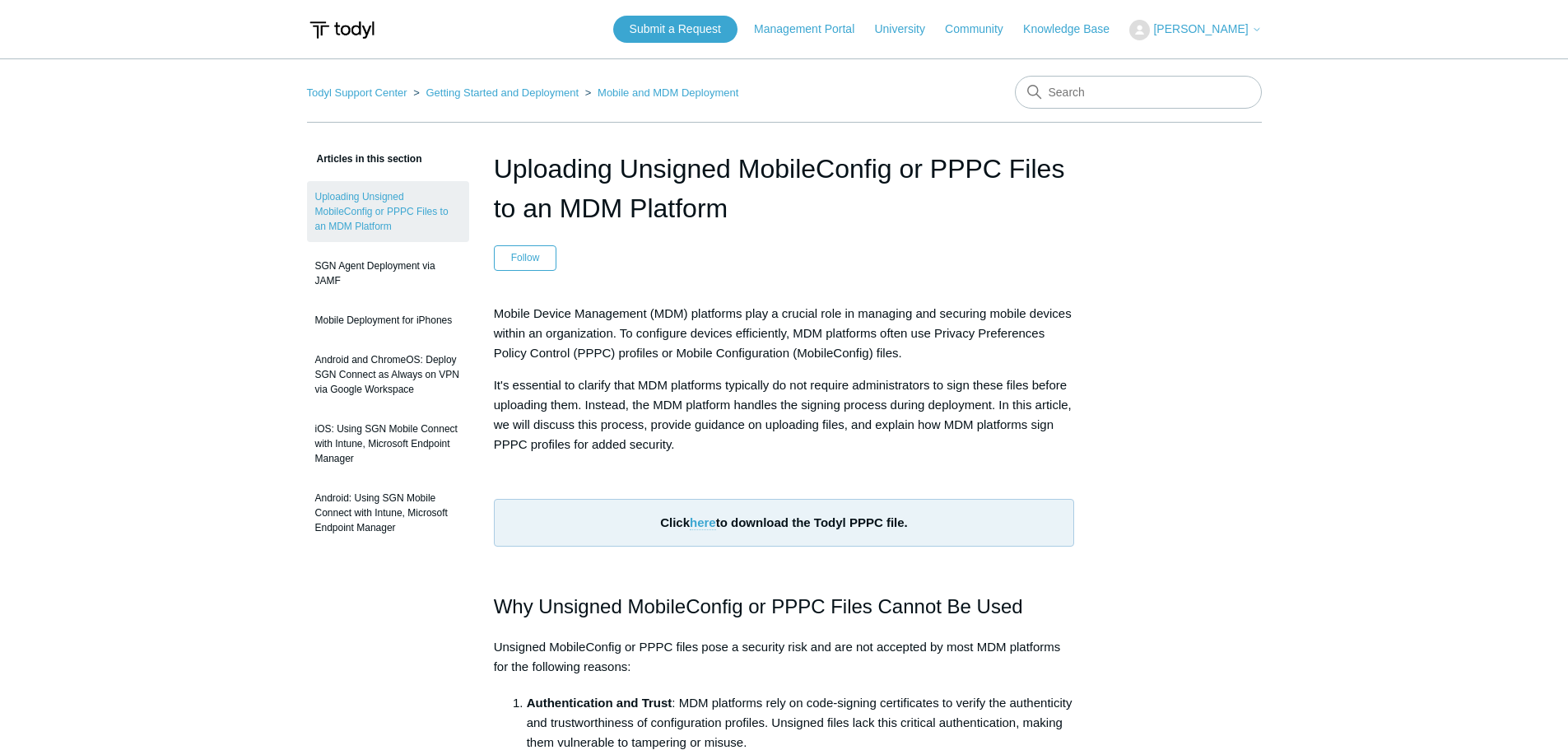
click at [703, 522] on link "here" at bounding box center [703, 523] width 26 height 15
click at [649, 96] on link "Mobile and MDM Deployment" at bounding box center [668, 93] width 141 height 13
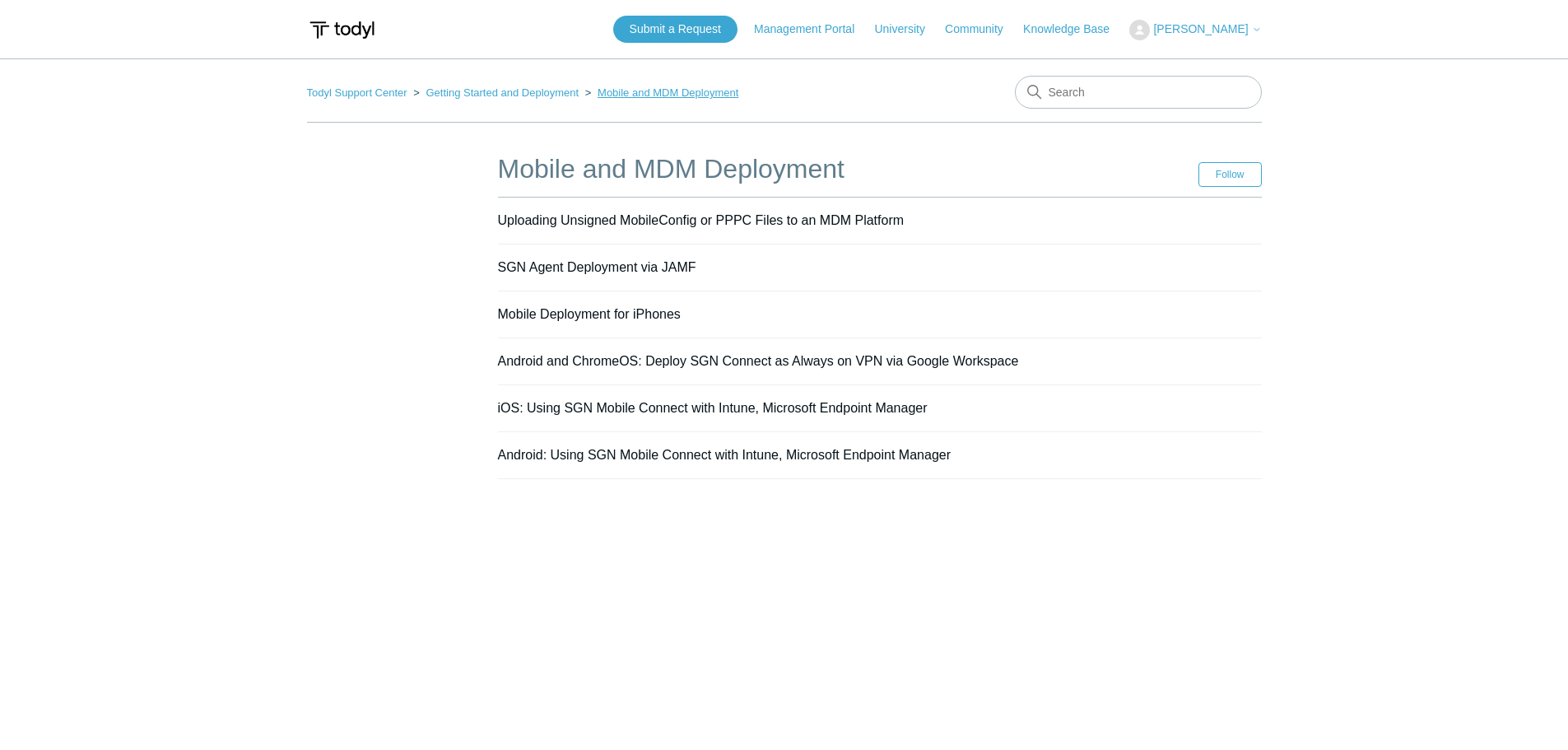
click at [645, 88] on link "Mobile and MDM Deployment" at bounding box center [668, 93] width 141 height 13
click at [552, 87] on link "Getting Started and Deployment" at bounding box center [501, 93] width 153 height 13
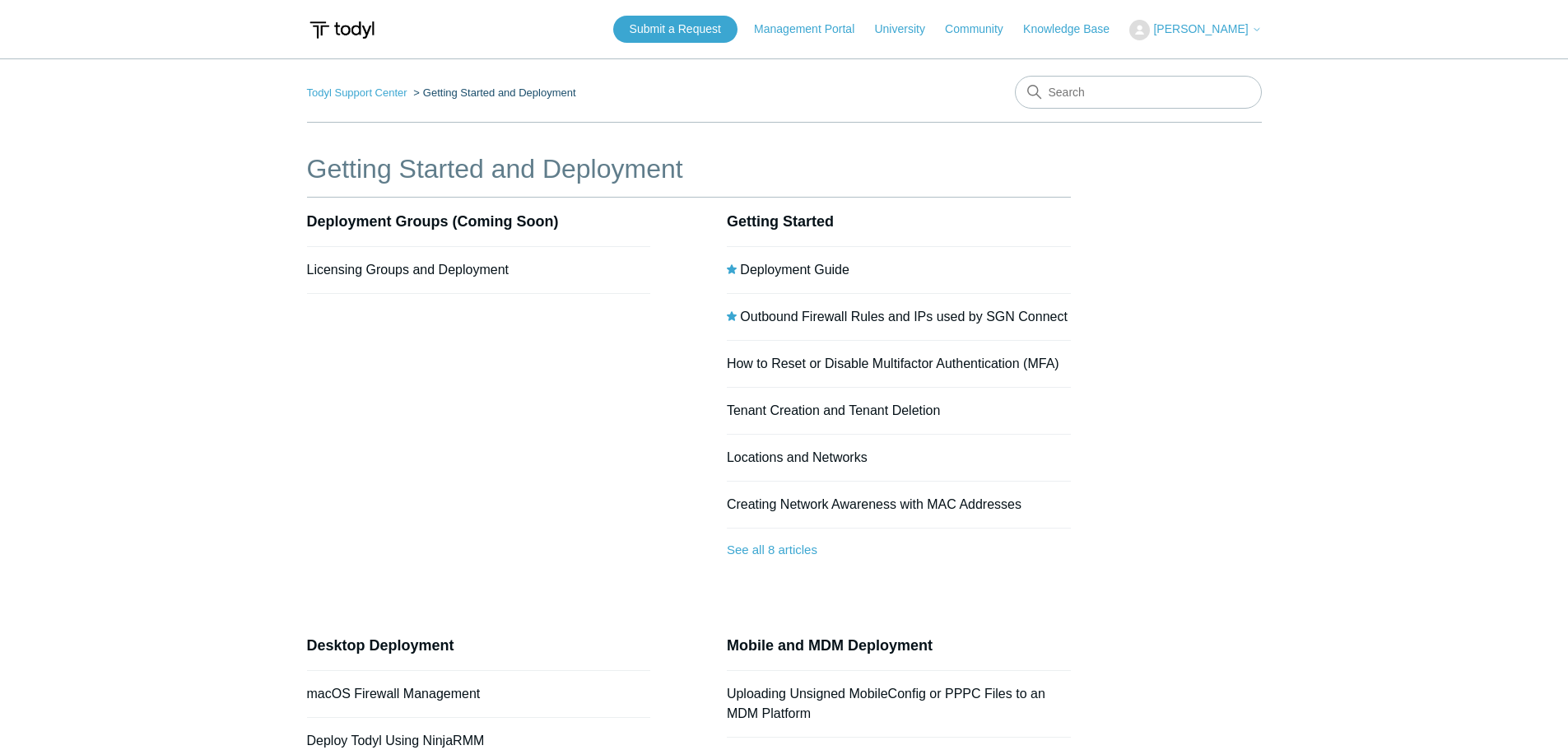
click at [1087, 111] on nav "Todyl Support Center Getting Started and Deployment" at bounding box center [784, 99] width 955 height 47
click at [1087, 97] on input "Search" at bounding box center [1138, 92] width 247 height 33
type input "intune"
